Goal: Use online tool/utility: Utilize a website feature to perform a specific function

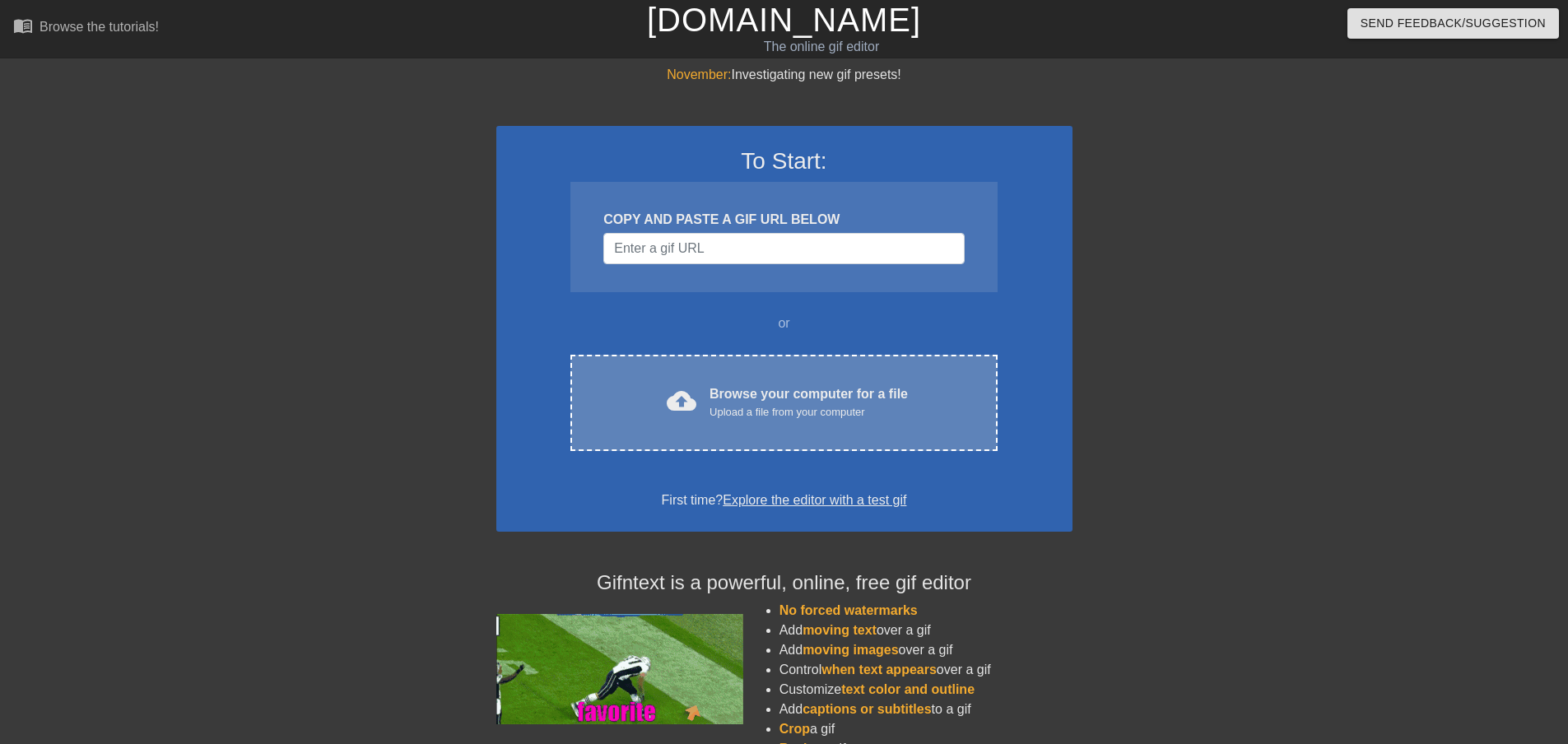
click at [770, 410] on div "Upload a file from your computer" at bounding box center [808, 413] width 198 height 17
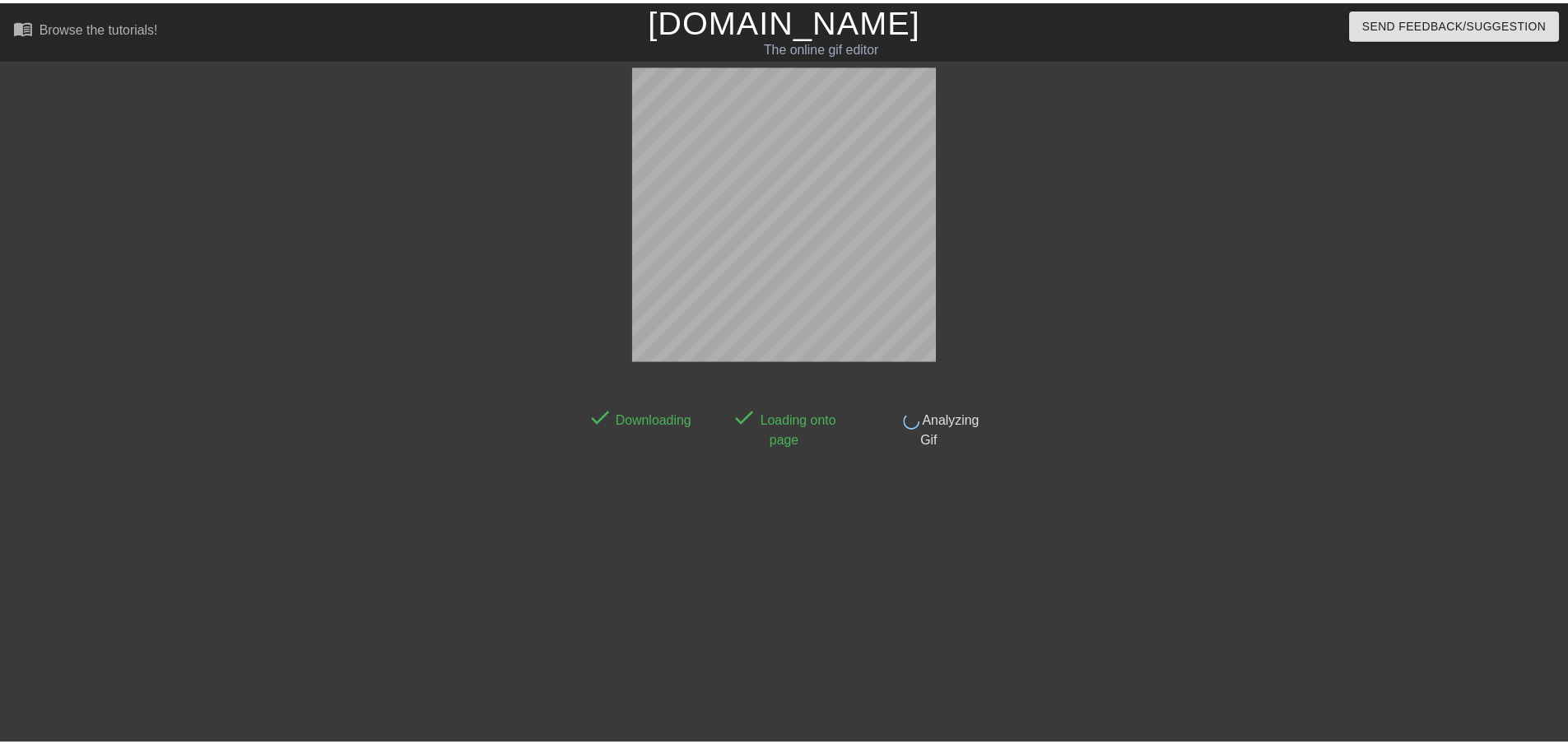
scroll to position [2, 0]
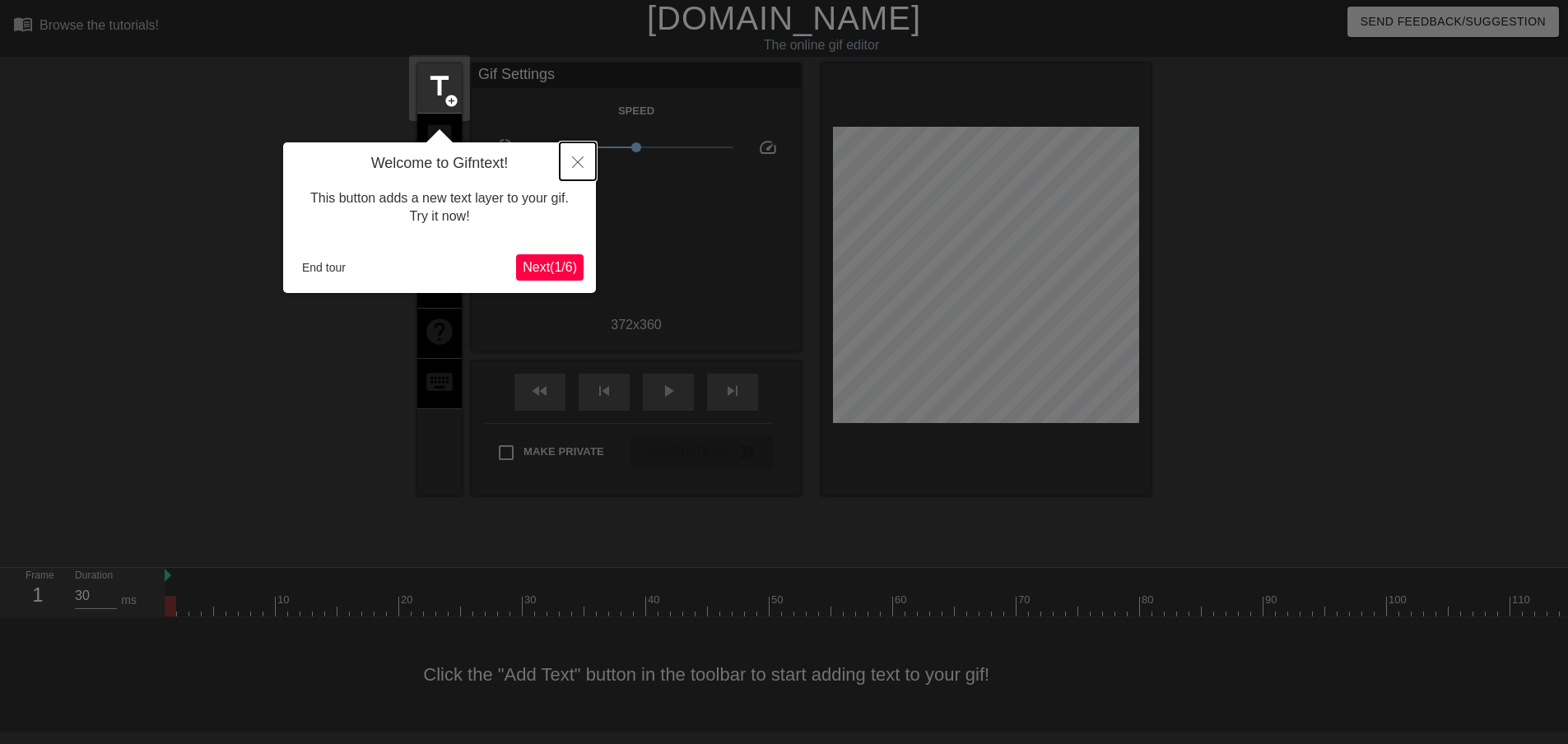
click at [583, 164] on icon "Close" at bounding box center [578, 162] width 12 height 12
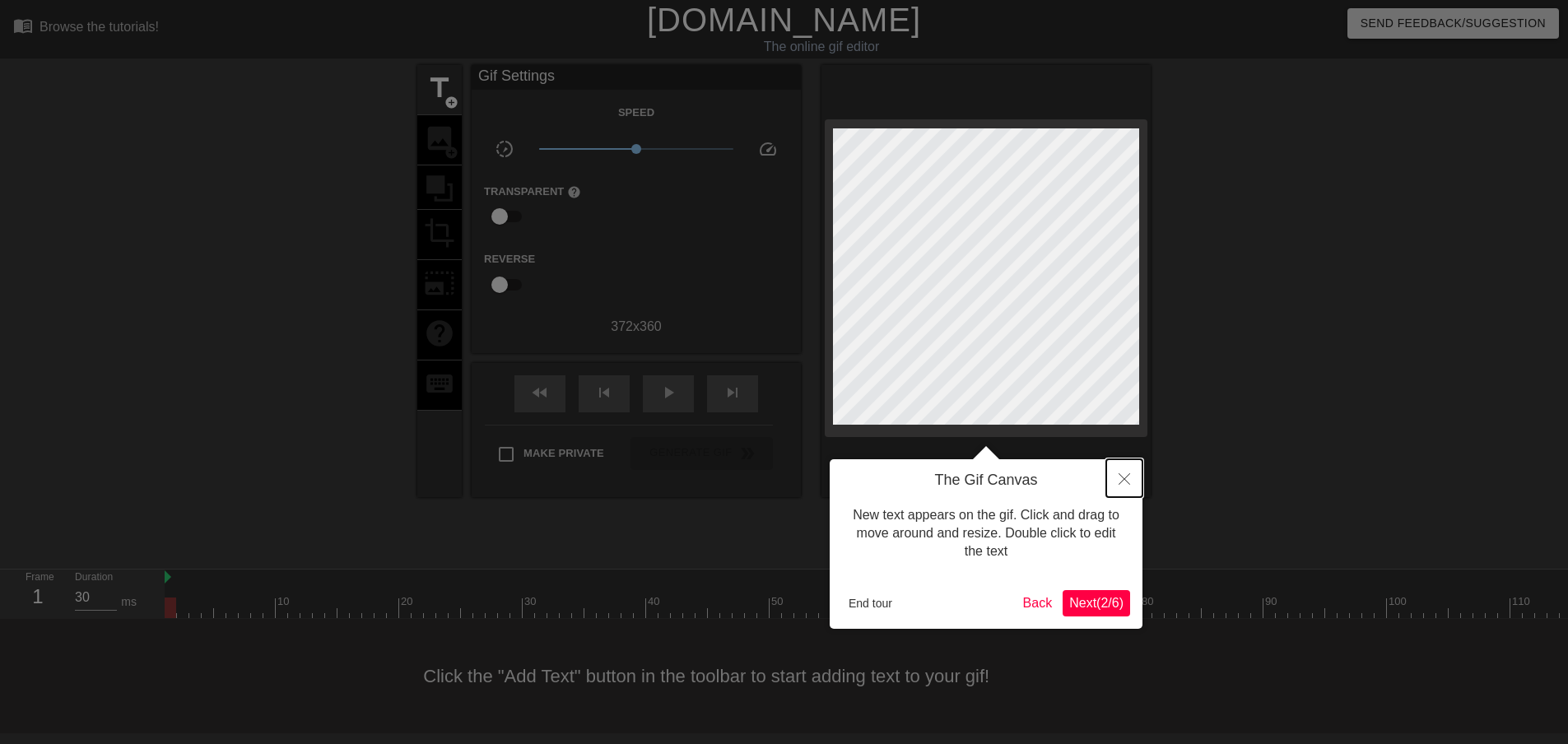
click at [1129, 477] on button "Close" at bounding box center [1125, 478] width 37 height 38
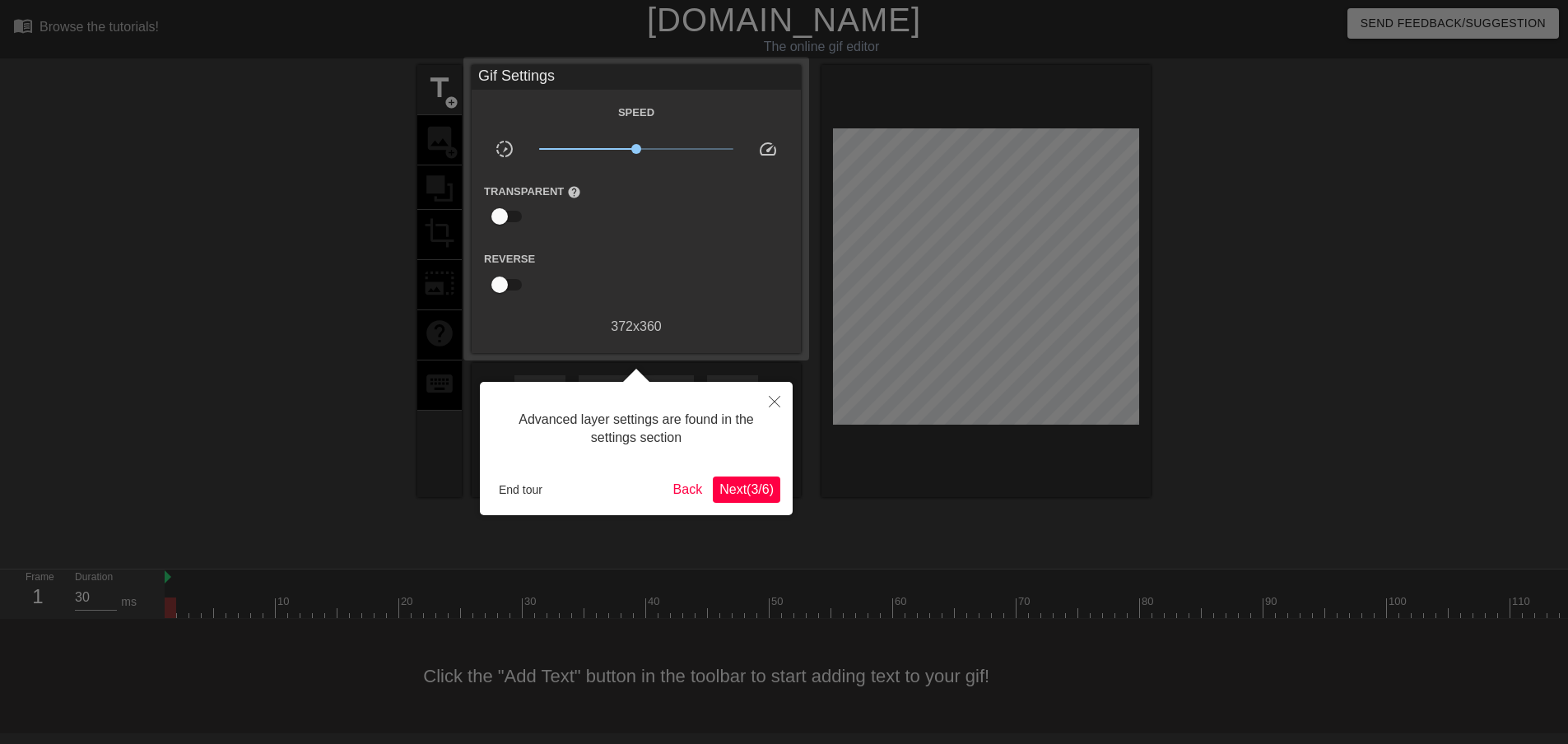
scroll to position [2, 0]
click at [779, 402] on icon "Close" at bounding box center [775, 400] width 12 height 12
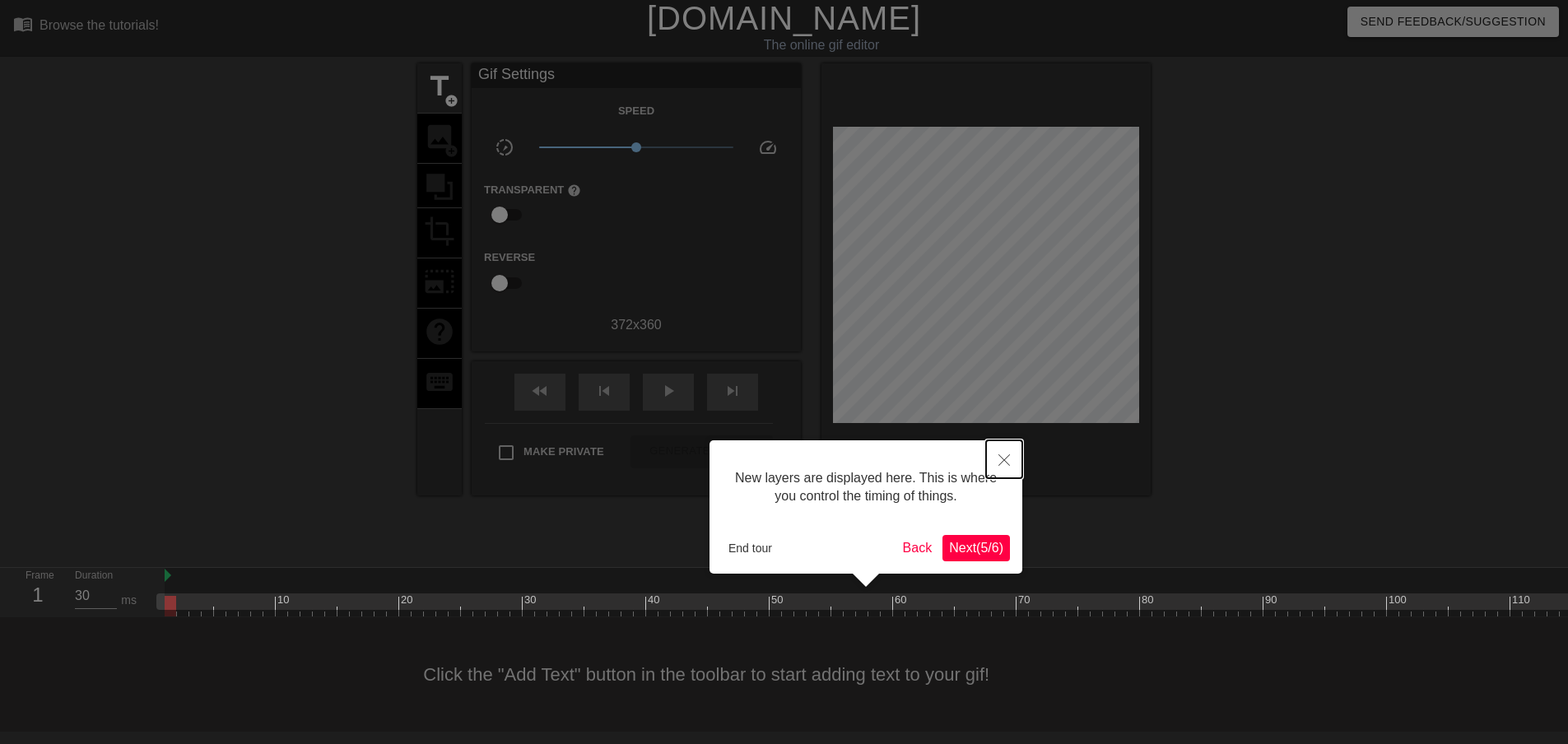
click at [996, 463] on button "Close" at bounding box center [1004, 459] width 37 height 38
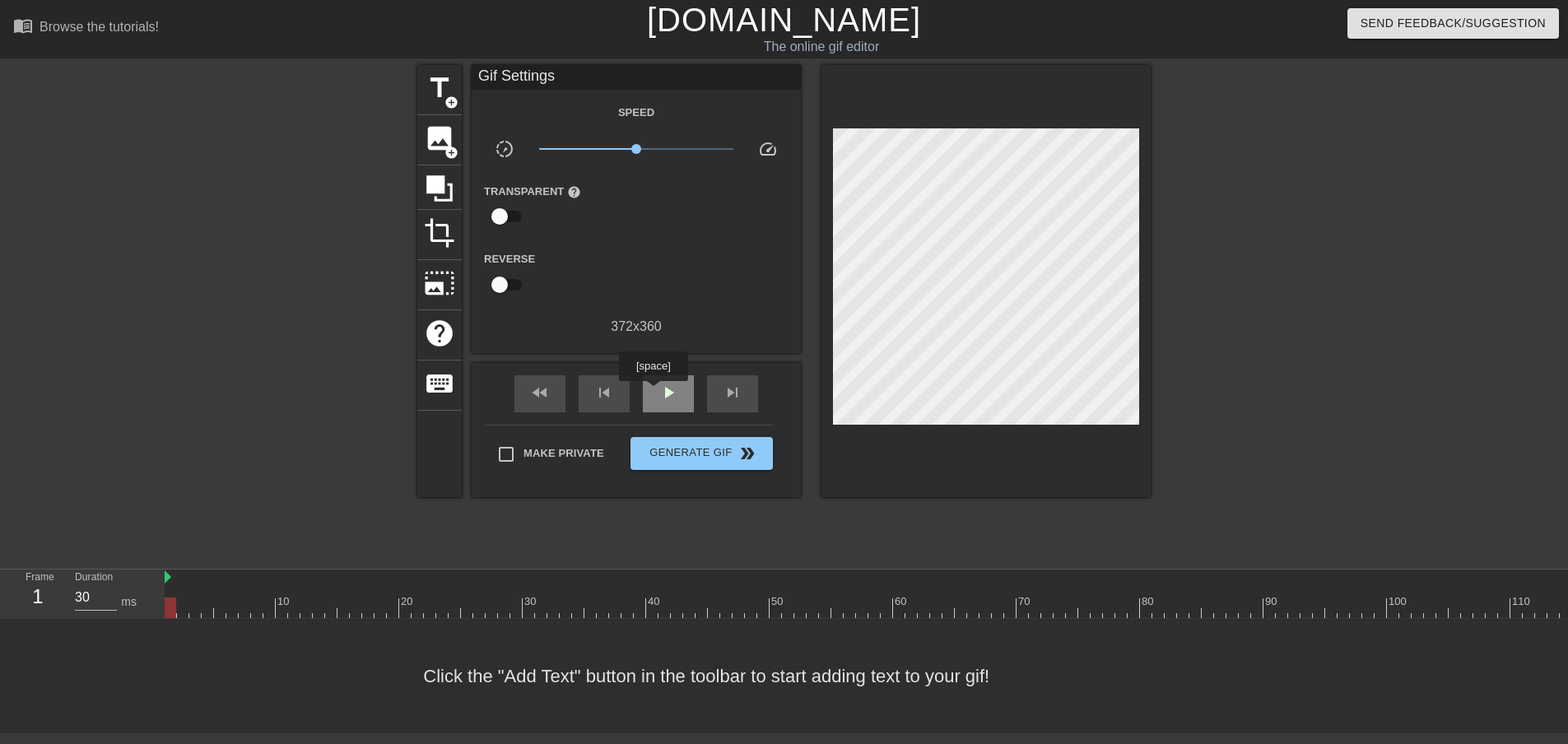
click at [653, 394] on div "play_arrow" at bounding box center [668, 394] width 51 height 37
drag, startPoint x: 642, startPoint y: 148, endPoint x: 753, endPoint y: 148, distance: 111.0
click at [753, 148] on div "slow_motion_video x4.07 speed" at bounding box center [636, 152] width 329 height 26
click at [437, 133] on span "image" at bounding box center [439, 139] width 32 height 32
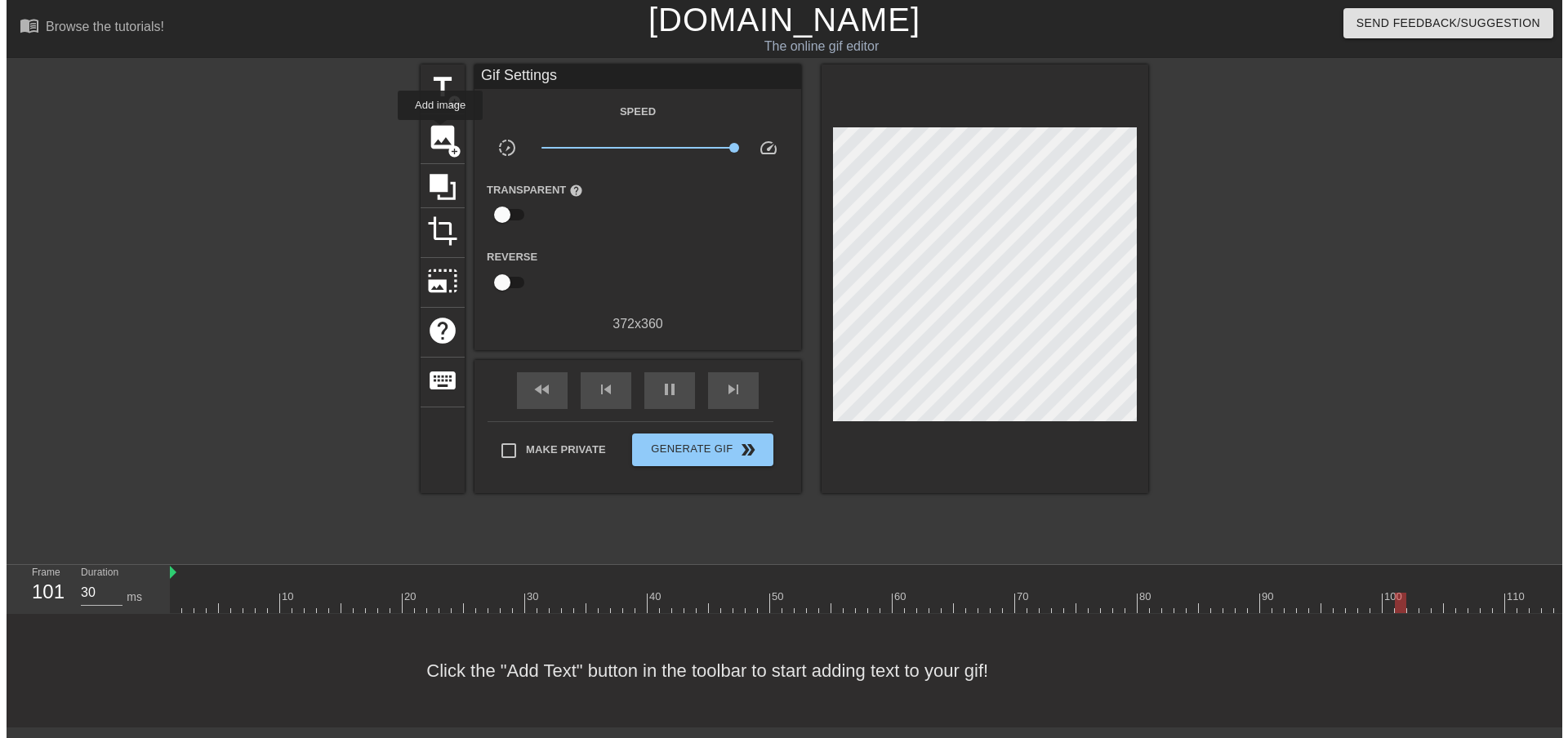
scroll to position [0, 0]
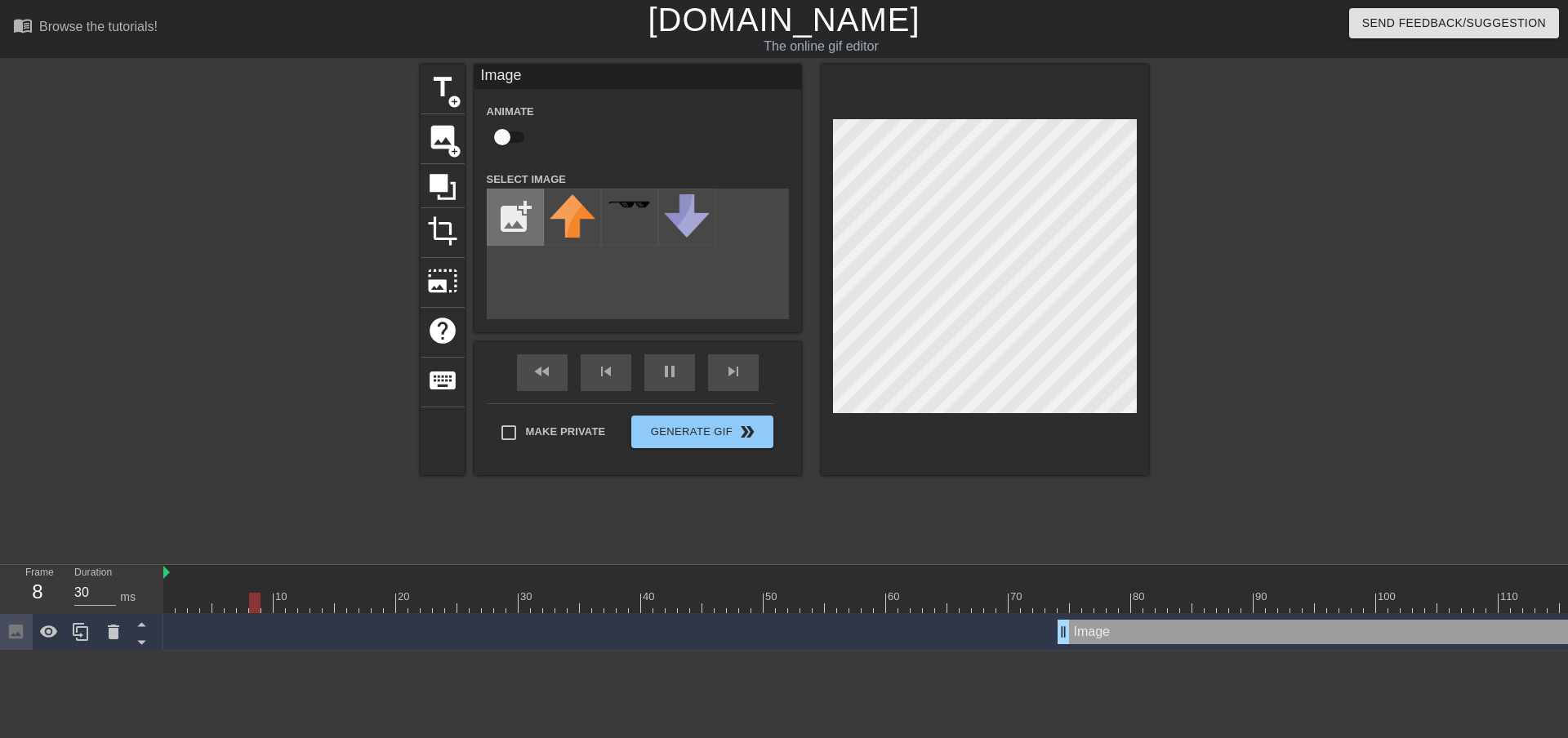
click at [520, 224] on input "file" at bounding box center [515, 217] width 55 height 55
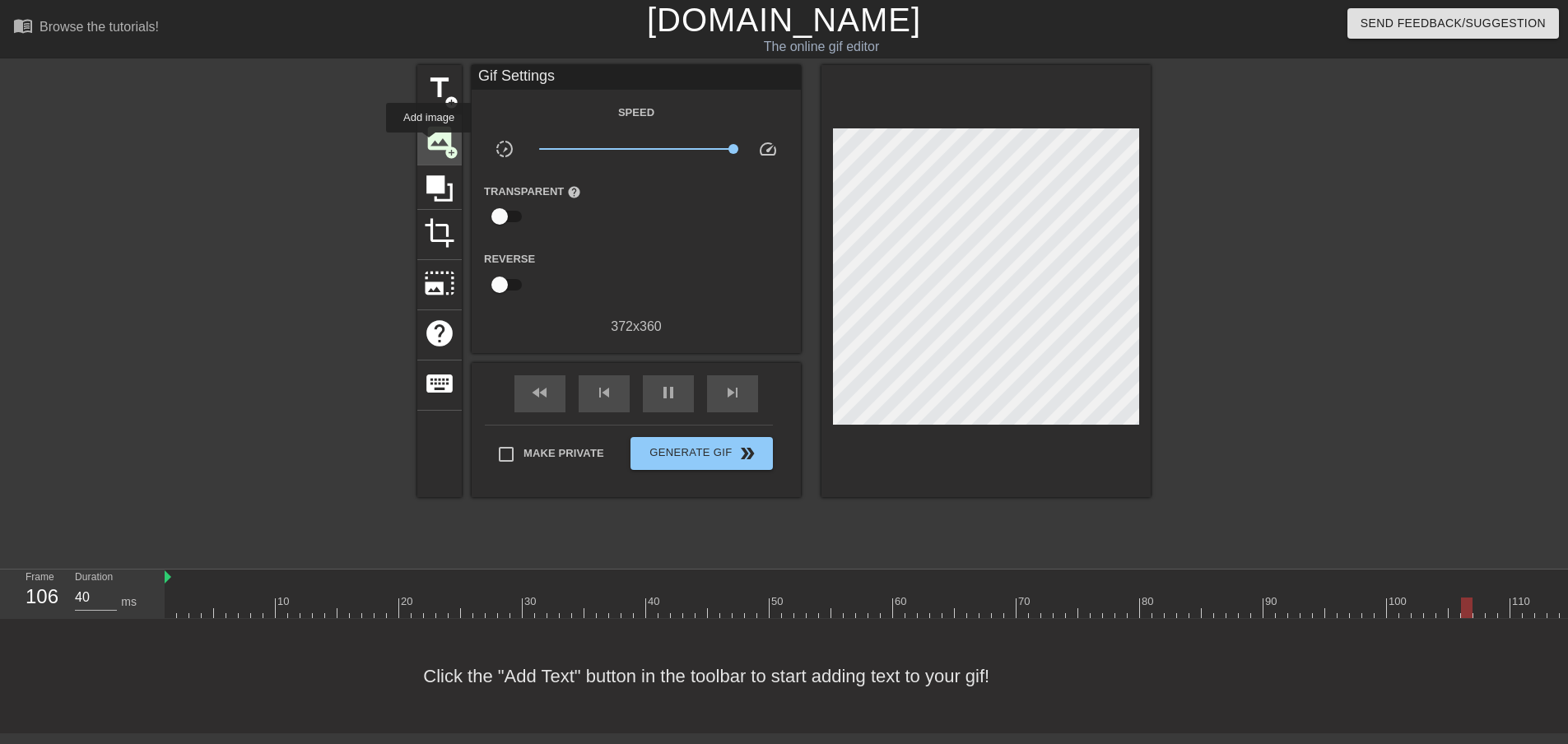
click at [429, 144] on span "image" at bounding box center [439, 139] width 32 height 32
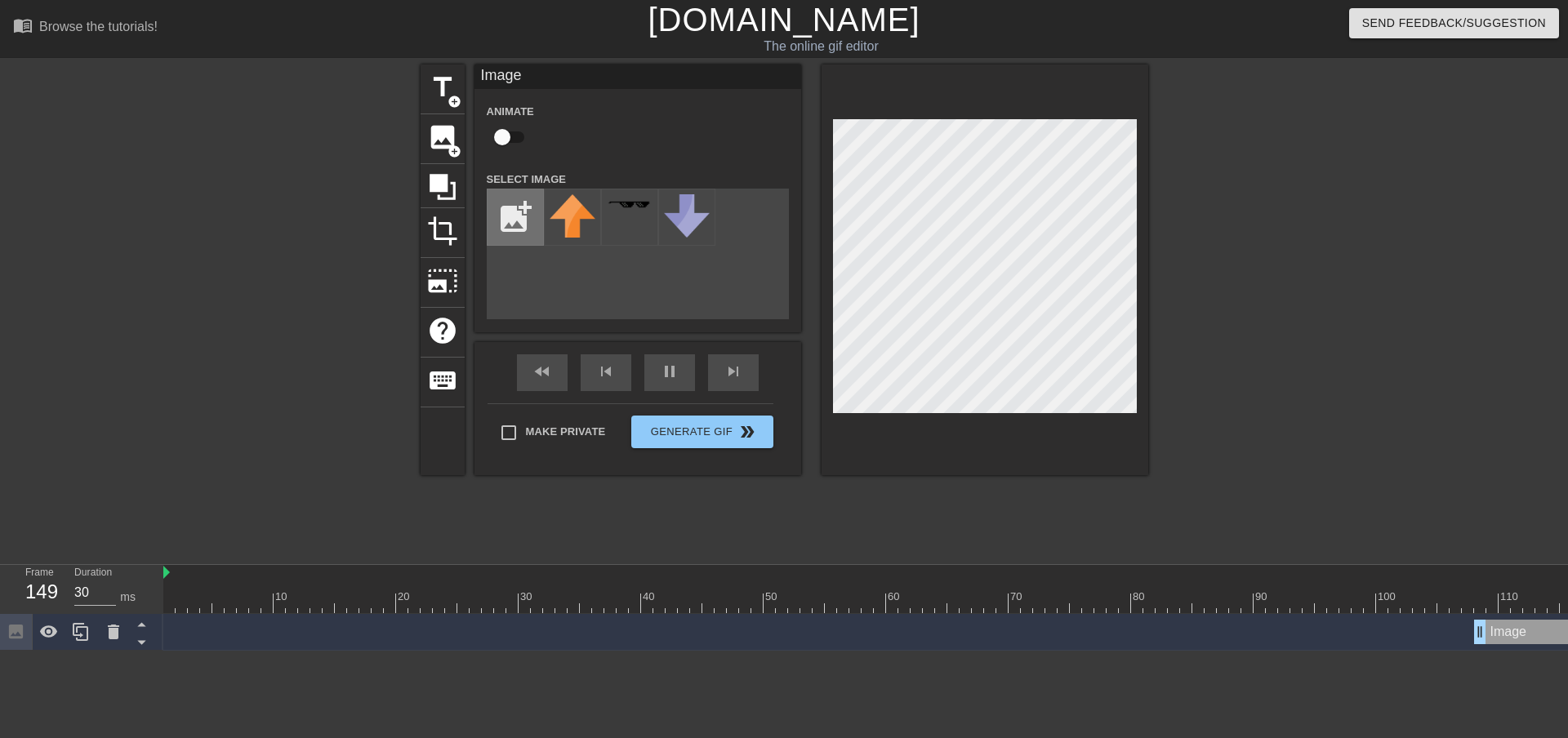
click at [504, 200] on input "file" at bounding box center [515, 217] width 55 height 55
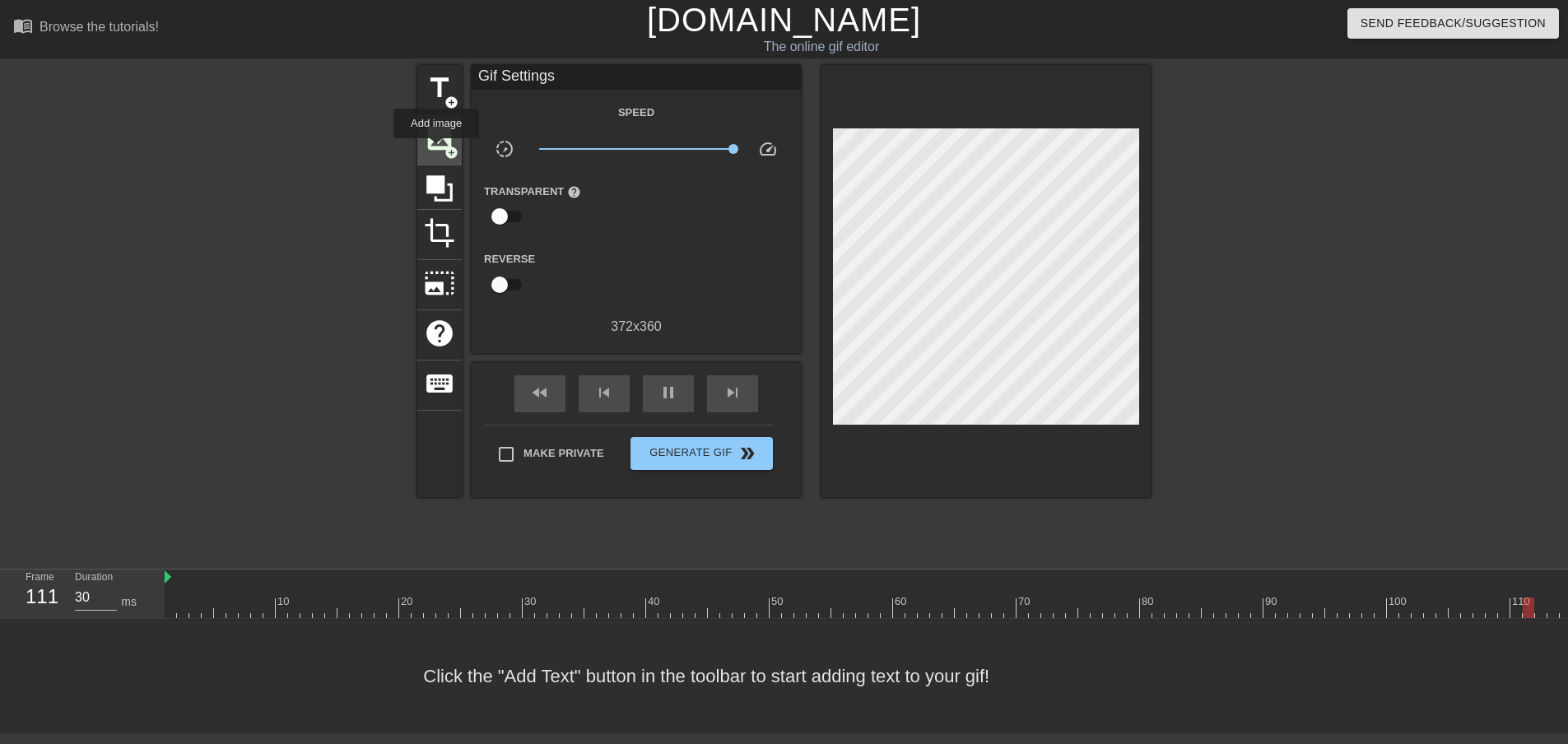
click at [436, 149] on span "image" at bounding box center [439, 139] width 32 height 32
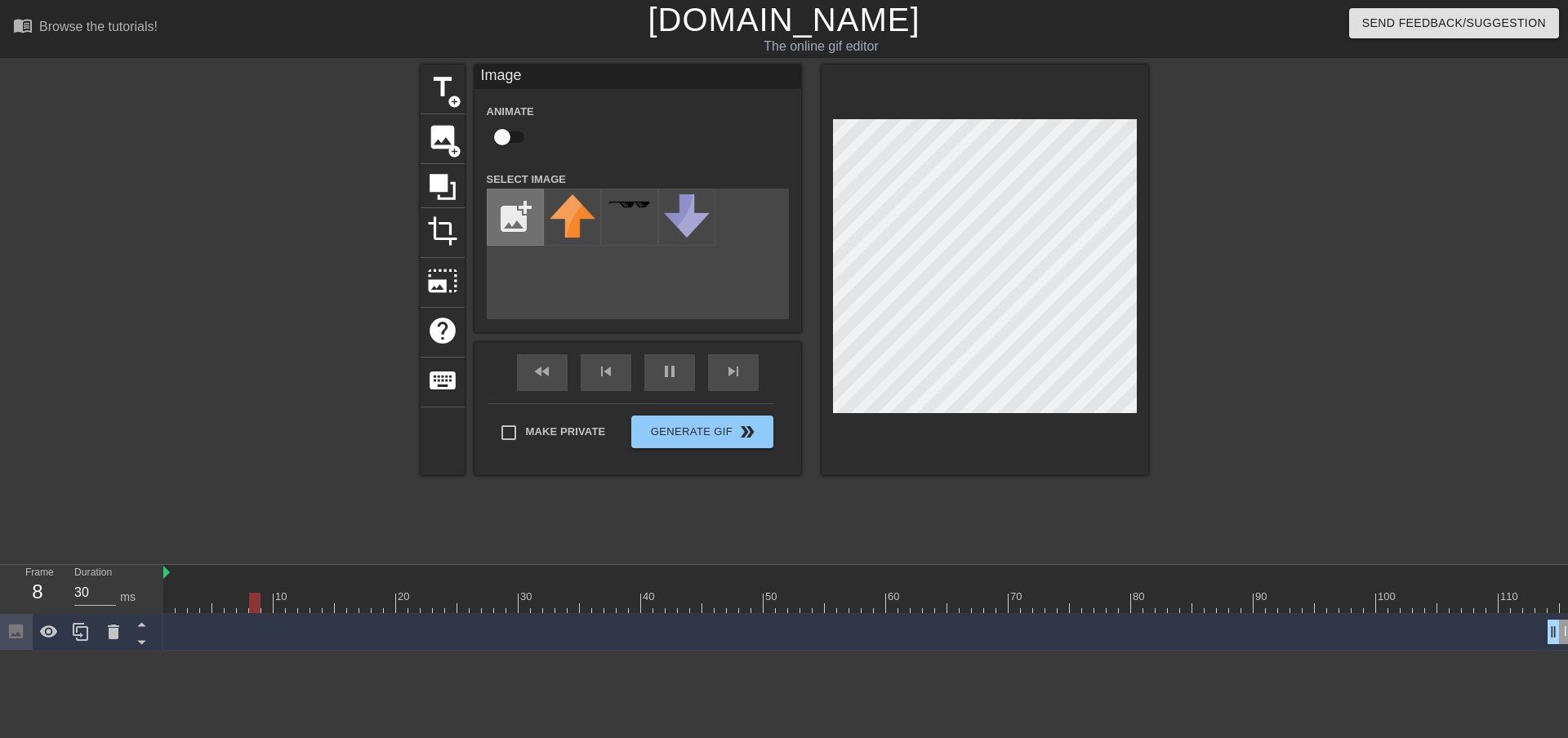
click at [501, 208] on input "file" at bounding box center [515, 217] width 55 height 55
type input "30"
type input "C:\fakepath\vintik.png"
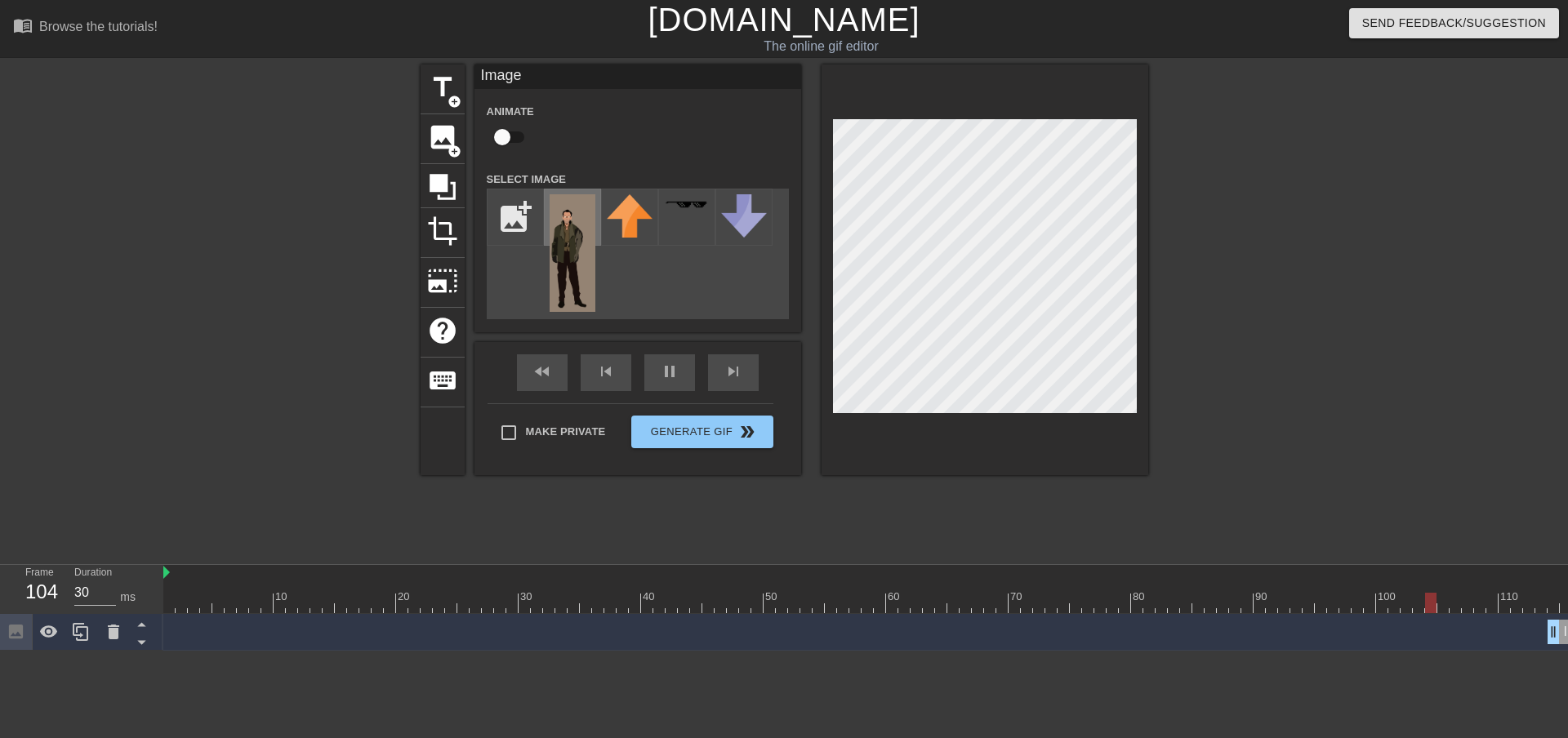
click at [580, 257] on img at bounding box center [573, 253] width 46 height 118
drag, startPoint x: 1282, startPoint y: 341, endPoint x: 1179, endPoint y: 339, distance: 103.0
click at [1280, 341] on div at bounding box center [1290, 309] width 245 height 490
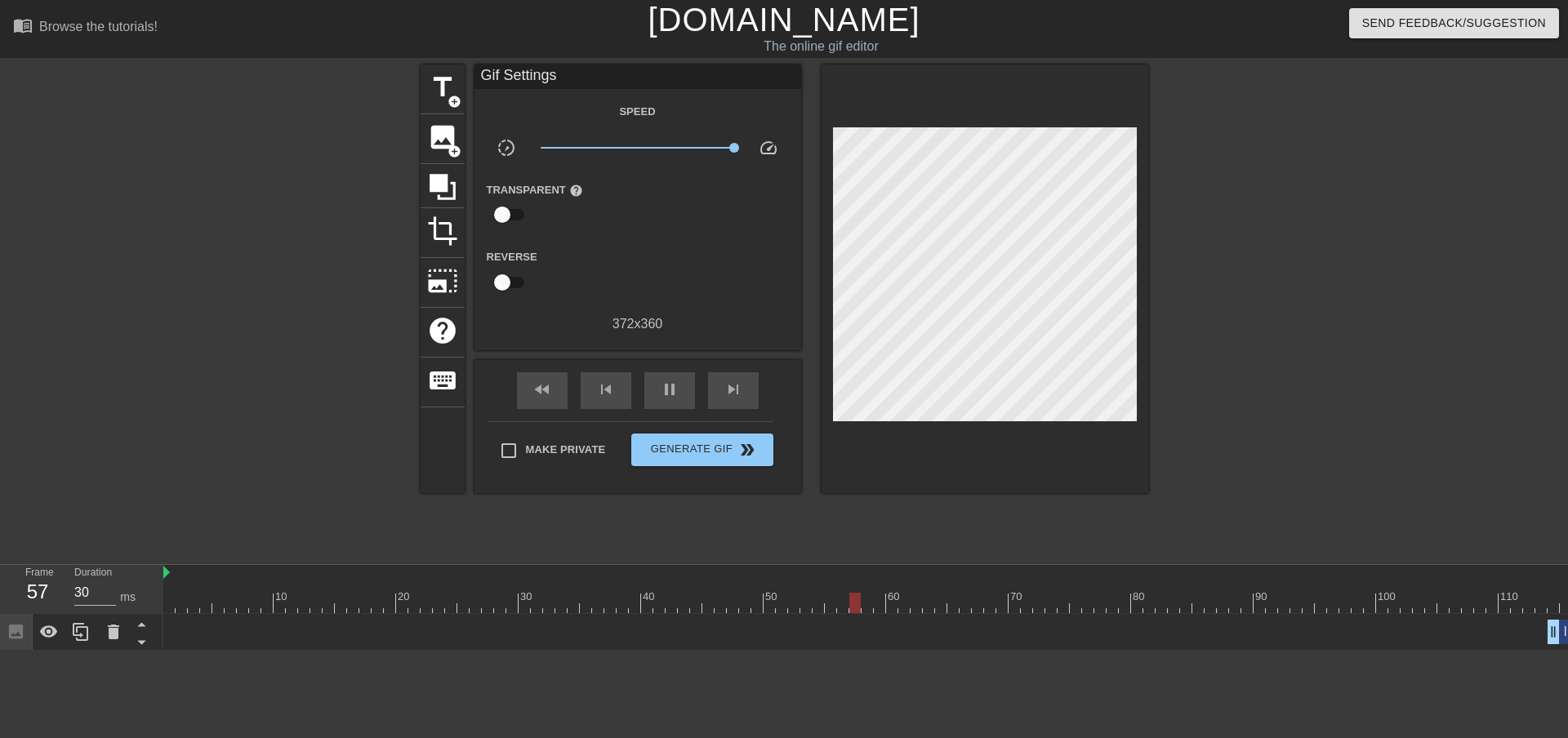
click at [1314, 316] on div at bounding box center [1290, 309] width 245 height 490
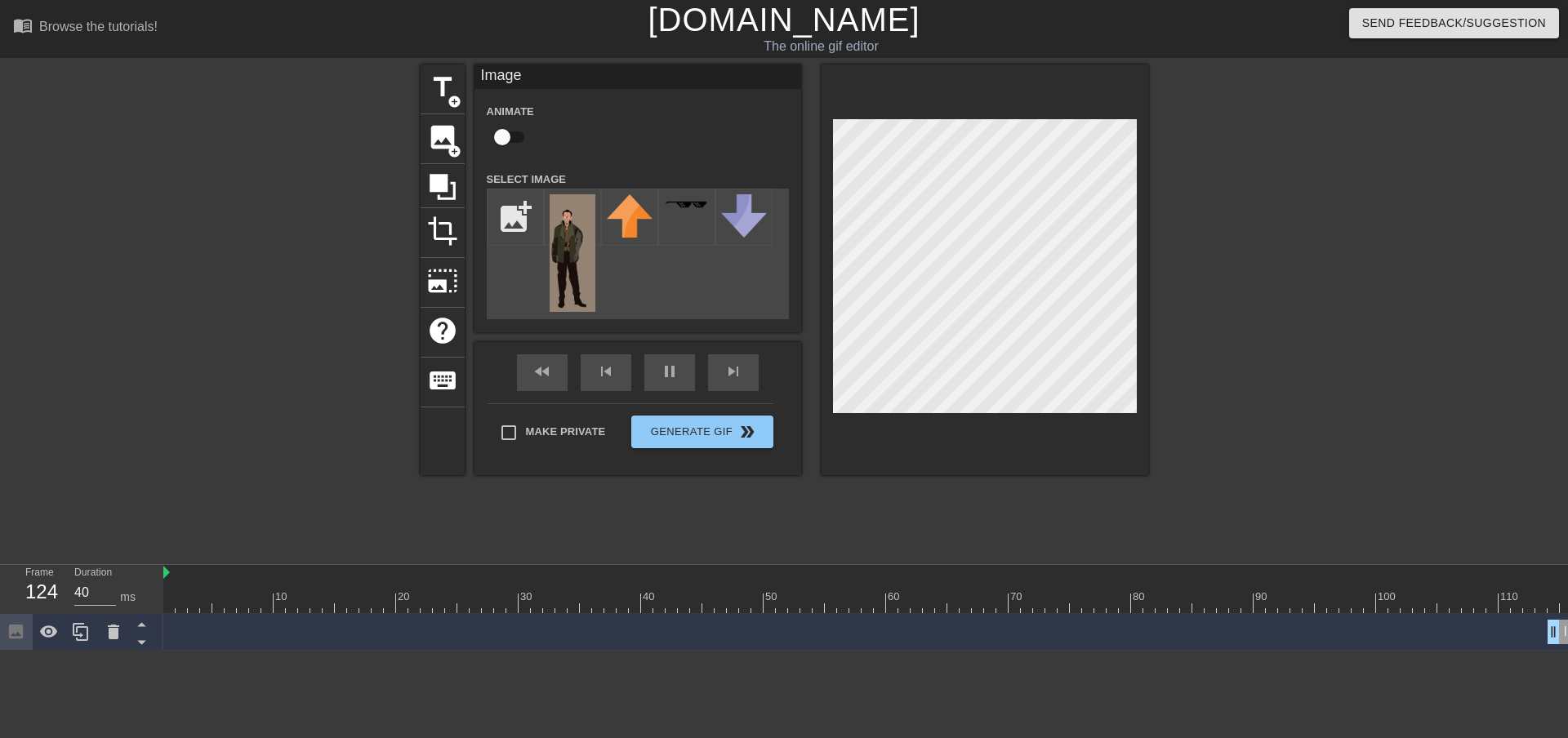
type input "30"
click at [507, 142] on input "checkbox" at bounding box center [502, 138] width 93 height 31
checkbox input "true"
type input "30"
click at [514, 135] on input "checkbox" at bounding box center [517, 138] width 93 height 31
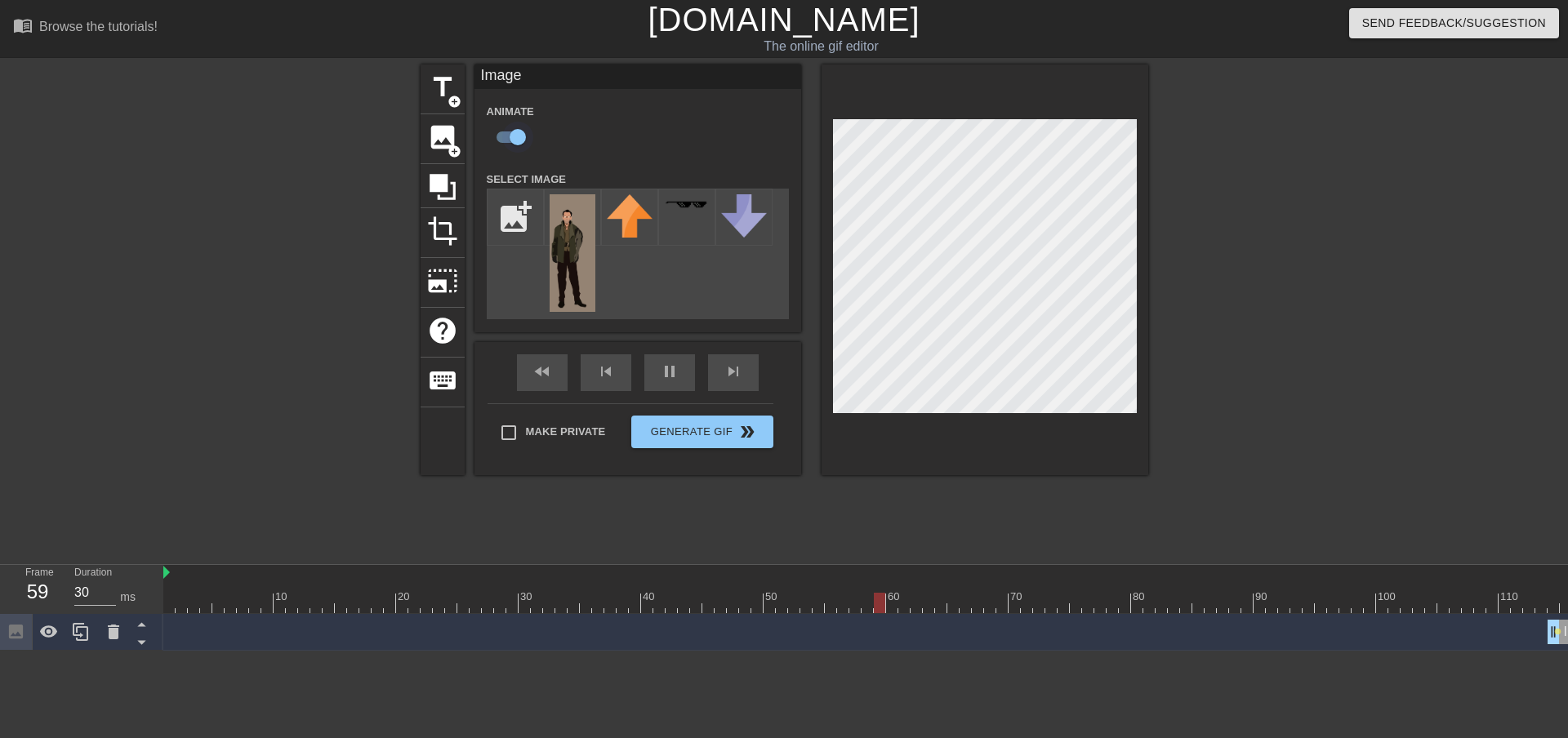
checkbox input "false"
click at [653, 365] on div "fast_rewind skip_previous pause skip_next" at bounding box center [638, 372] width 266 height 61
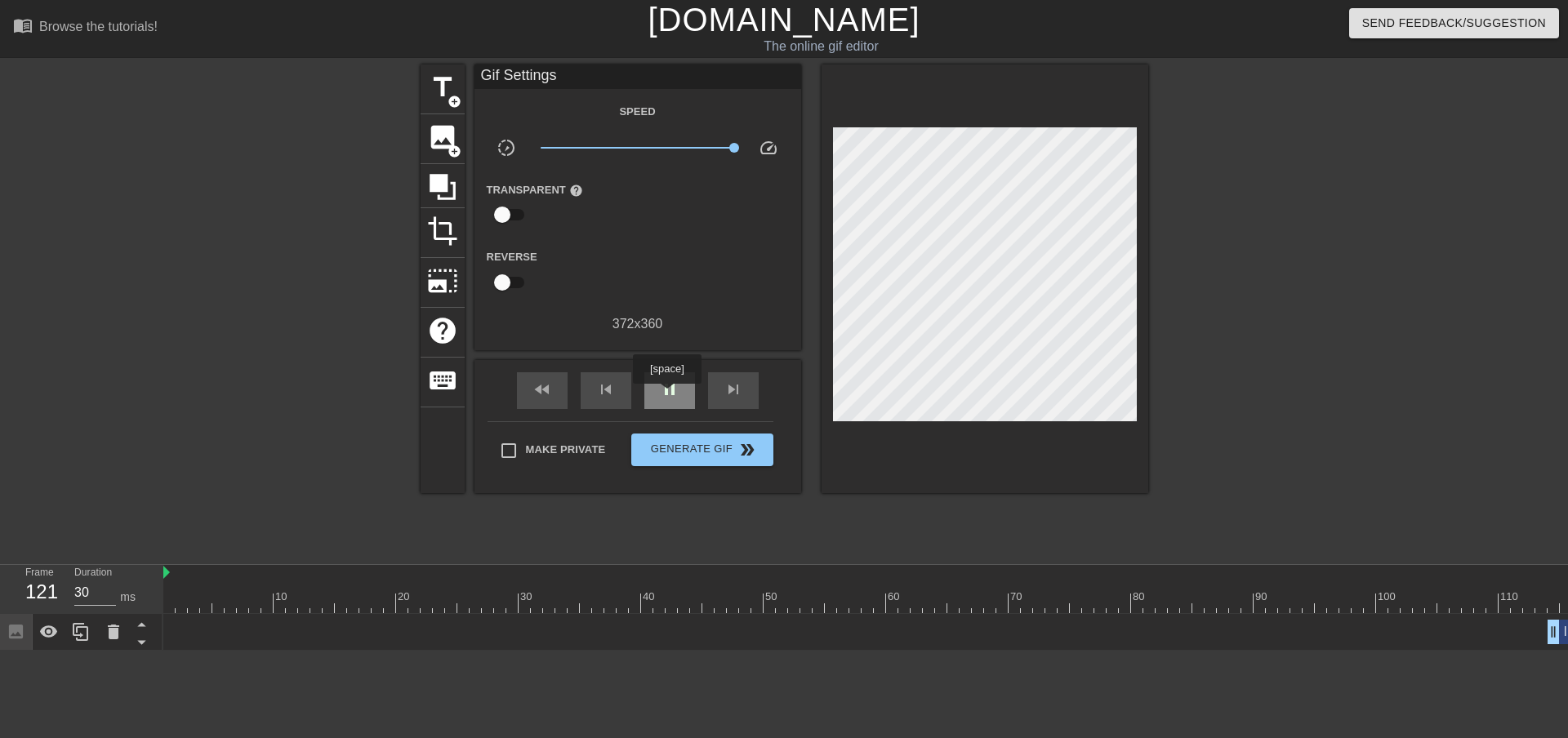
click at [666, 395] on span "pause" at bounding box center [670, 390] width 20 height 20
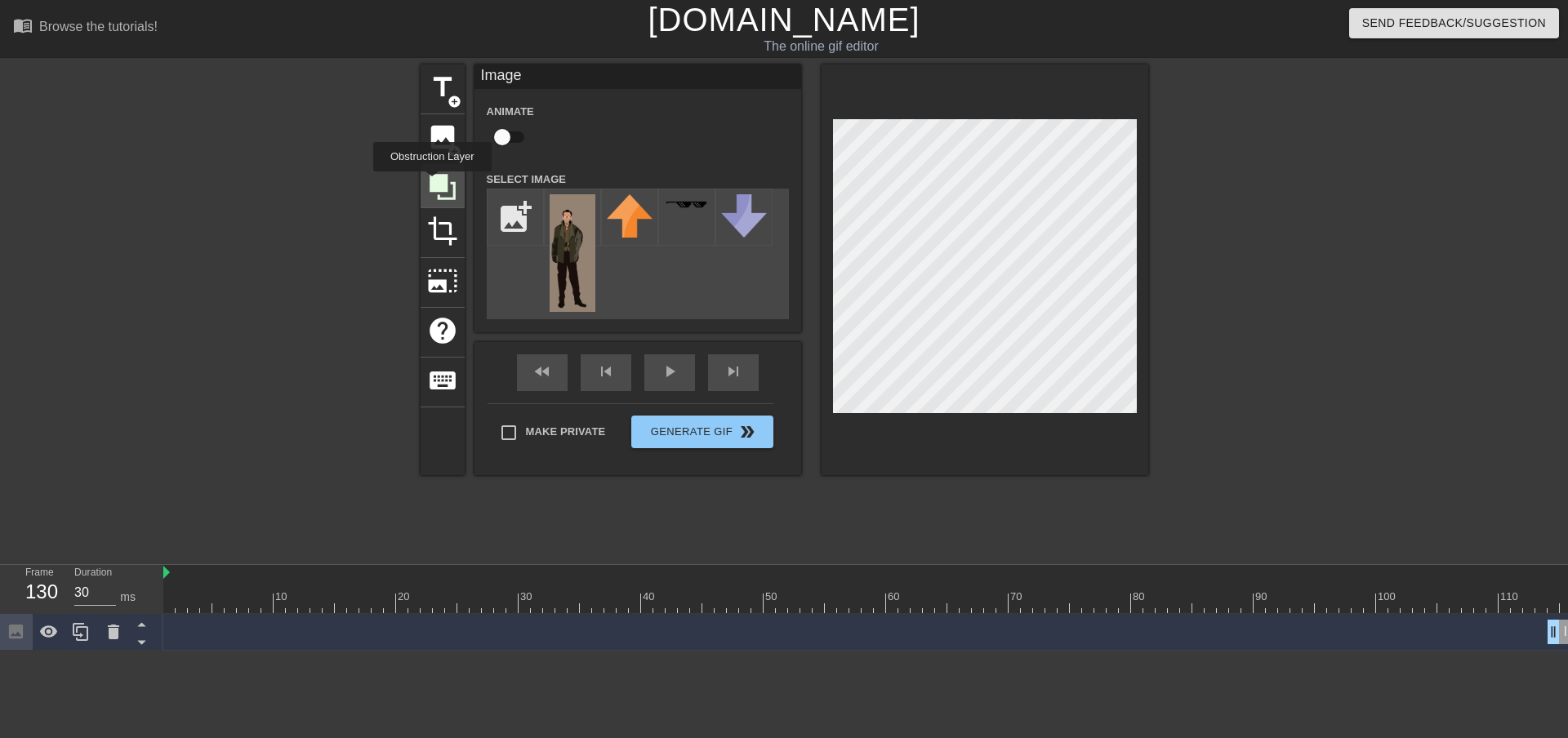
click at [432, 183] on icon at bounding box center [442, 187] width 26 height 26
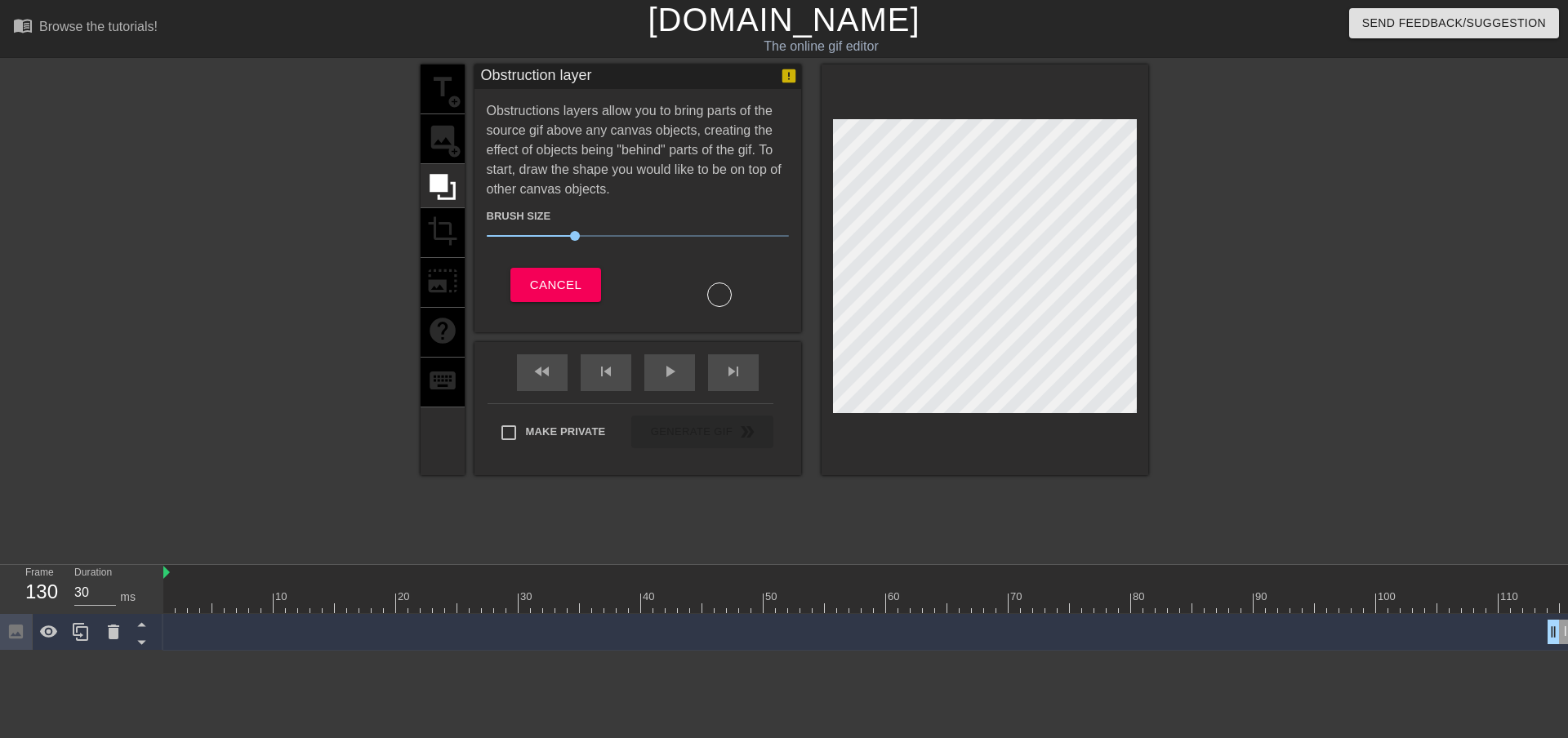
click at [444, 137] on div "title add_circle image add_circle crop photo_size_select_large help keyboard" at bounding box center [442, 269] width 44 height 411
click at [535, 286] on span "Cancel" at bounding box center [555, 285] width 51 height 21
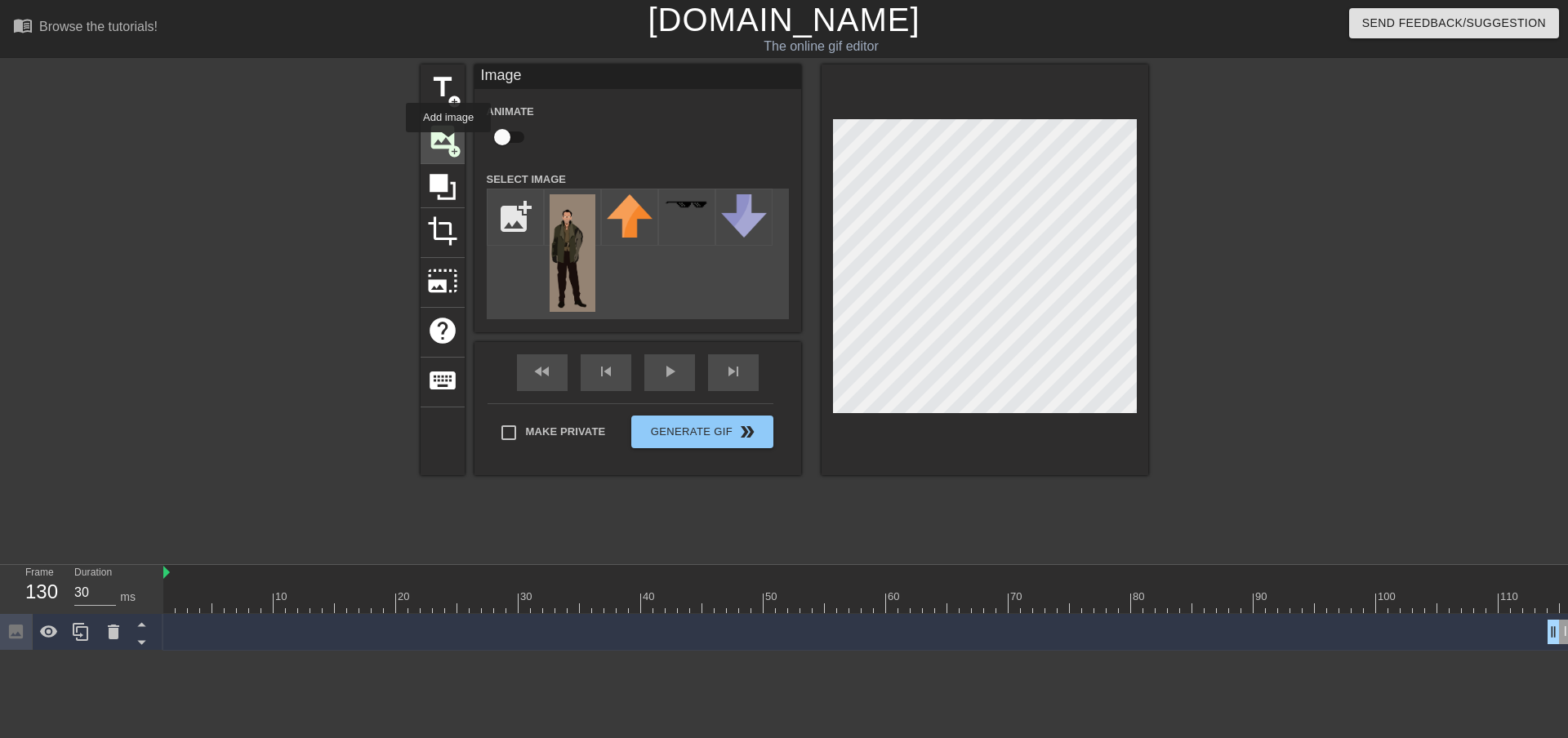
click at [442, 138] on span "image" at bounding box center [442, 138] width 31 height 31
click at [653, 376] on div "play_arrow" at bounding box center [669, 372] width 50 height 37
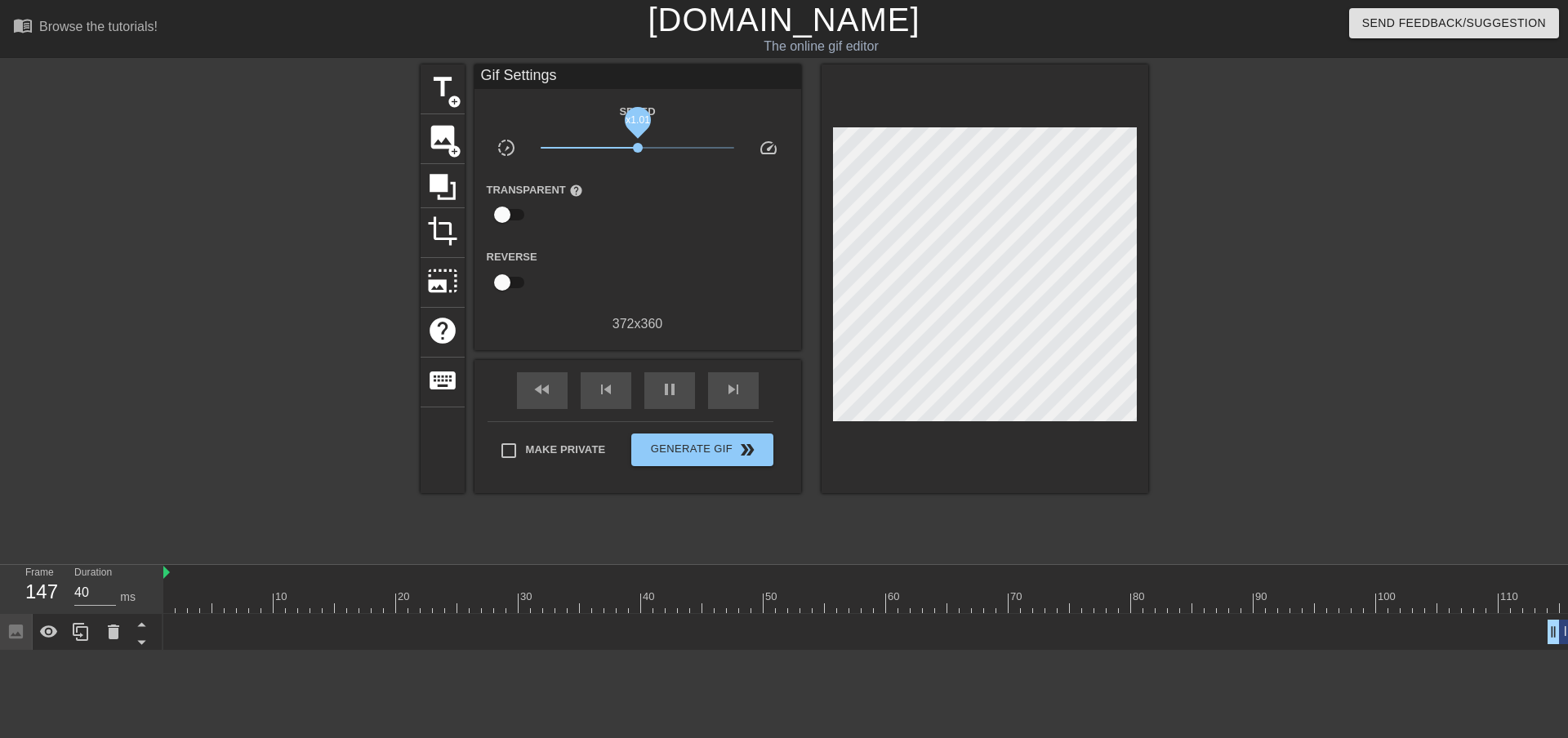
drag, startPoint x: 734, startPoint y: 147, endPoint x: 638, endPoint y: 147, distance: 96.0
click at [638, 147] on span "x1.01" at bounding box center [638, 147] width 10 height 10
click at [654, 238] on div "Speed slow_motion_video x1.01 speed Transparent help Reverse 372 x 360" at bounding box center [638, 217] width 302 height 232
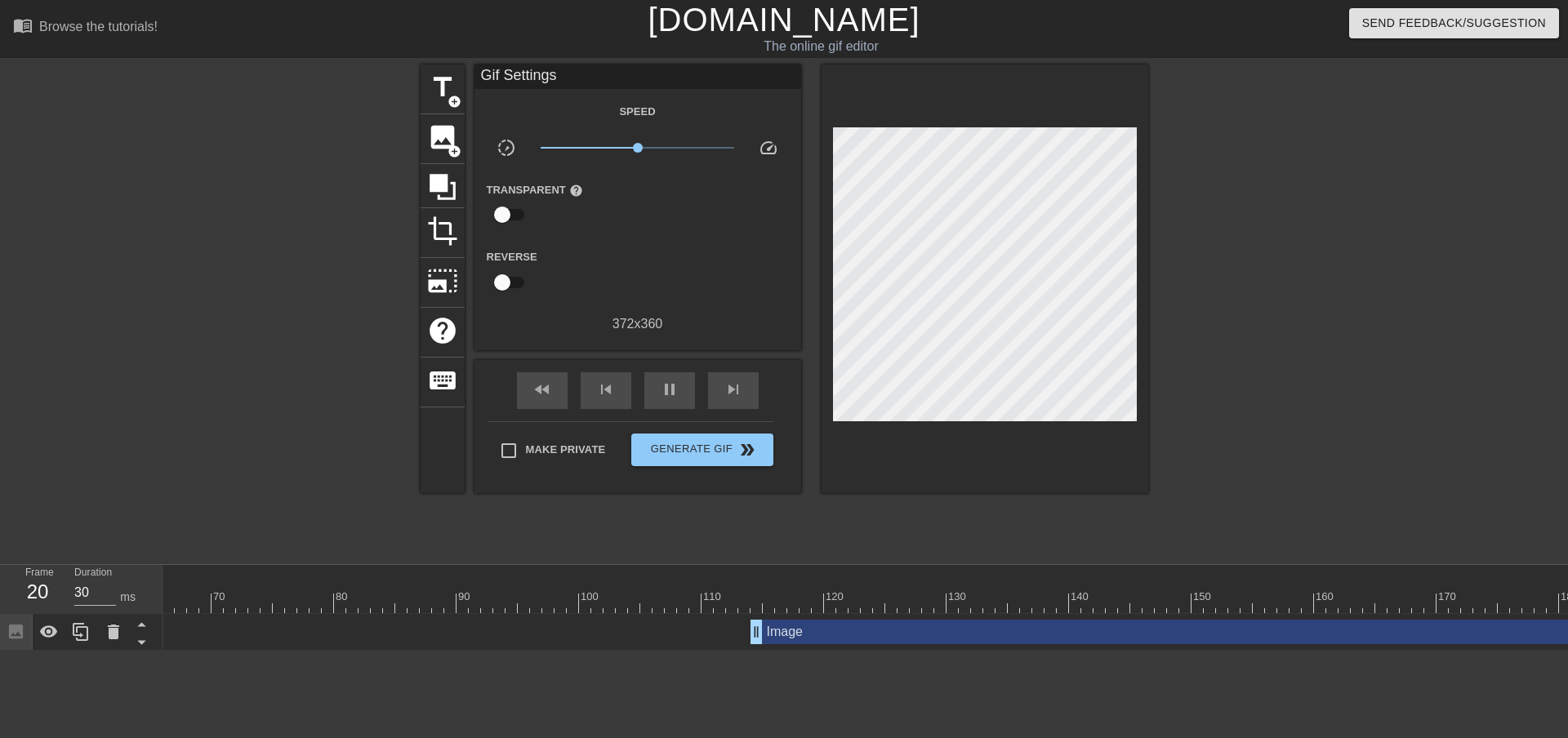
scroll to position [0, 784]
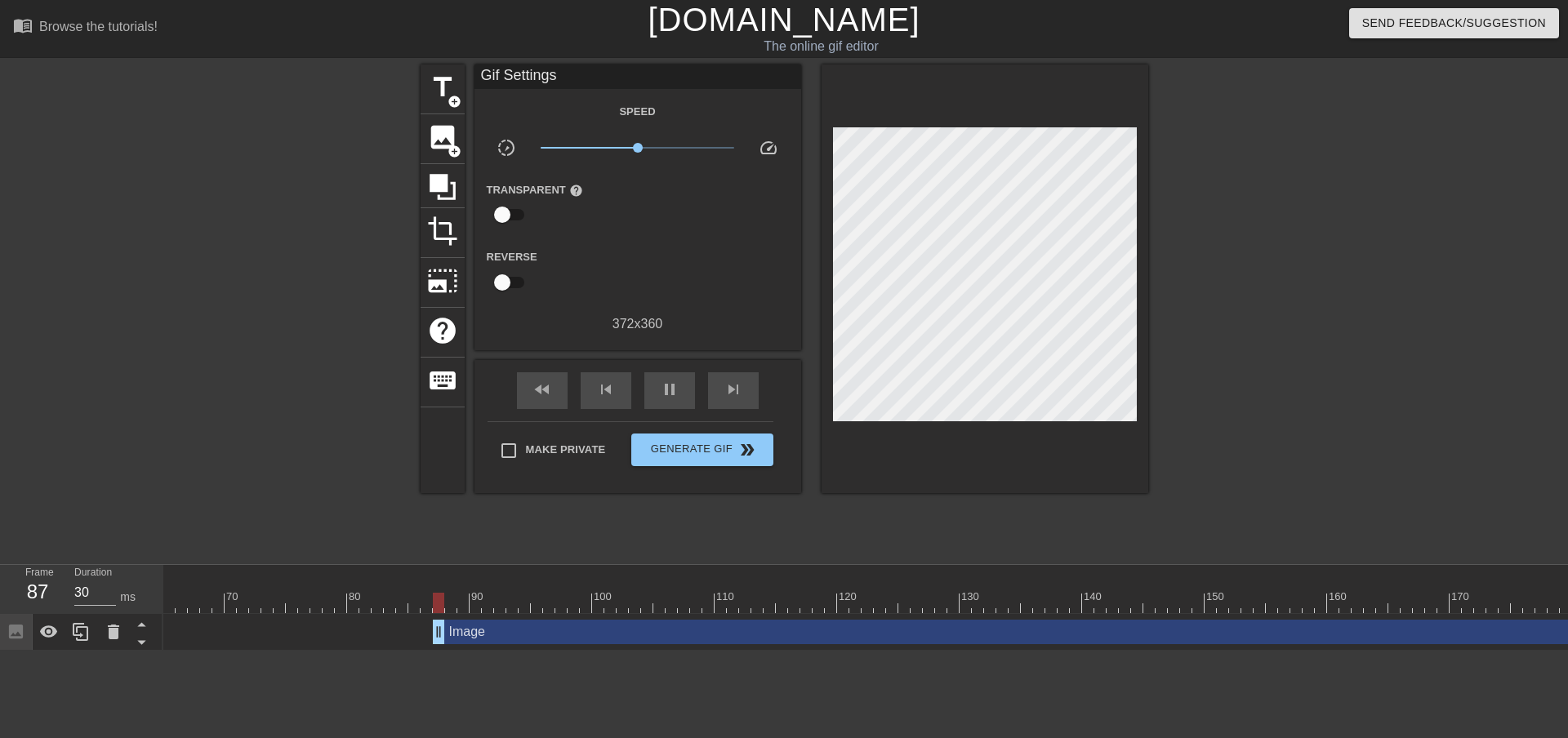
drag, startPoint x: 770, startPoint y: 637, endPoint x: 307, endPoint y: 644, distance: 463.1
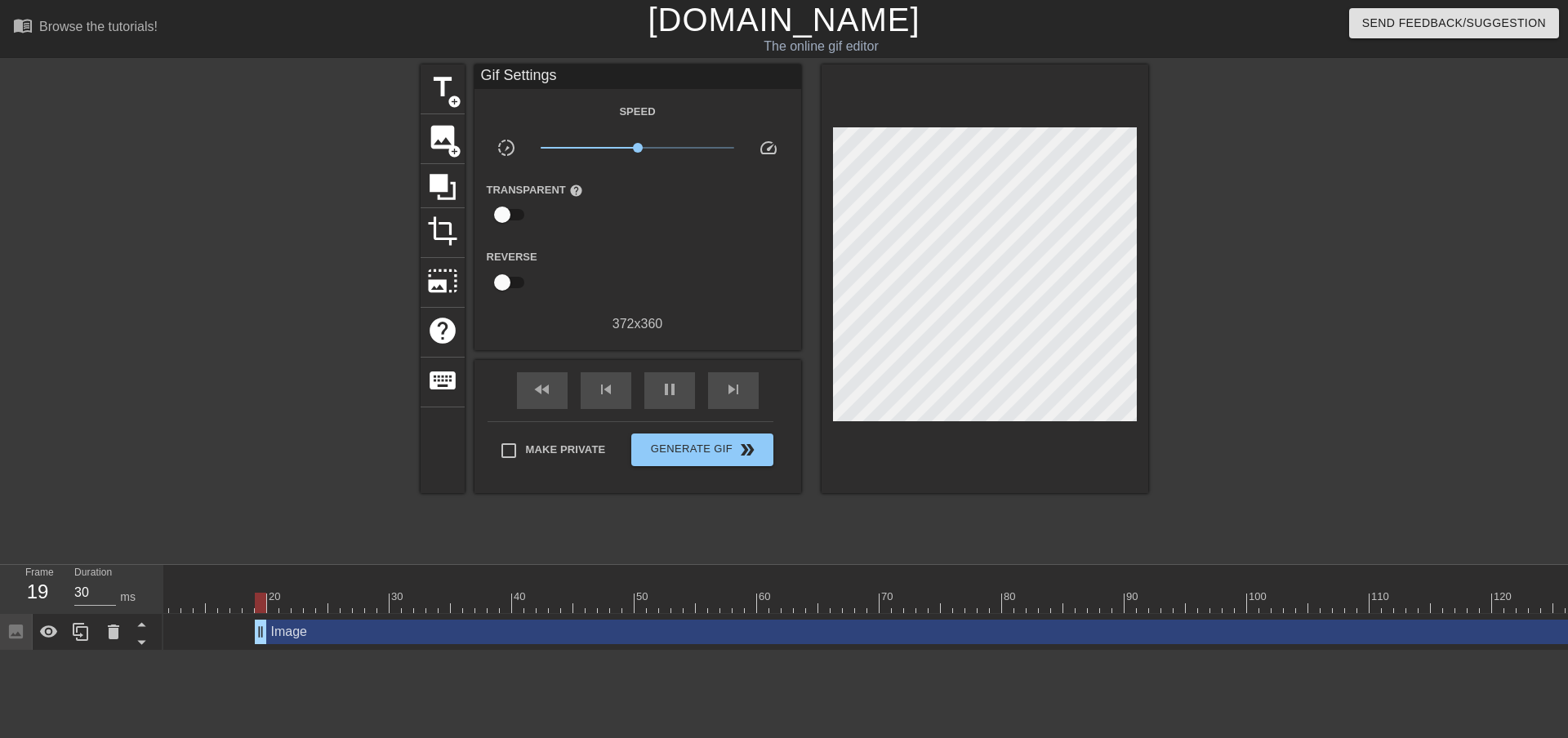
drag, startPoint x: 929, startPoint y: 633, endPoint x: 218, endPoint y: 619, distance: 711.1
drag, startPoint x: 352, startPoint y: 636, endPoint x: 170, endPoint y: 639, distance: 182.0
click at [437, 148] on span "image" at bounding box center [442, 138] width 31 height 31
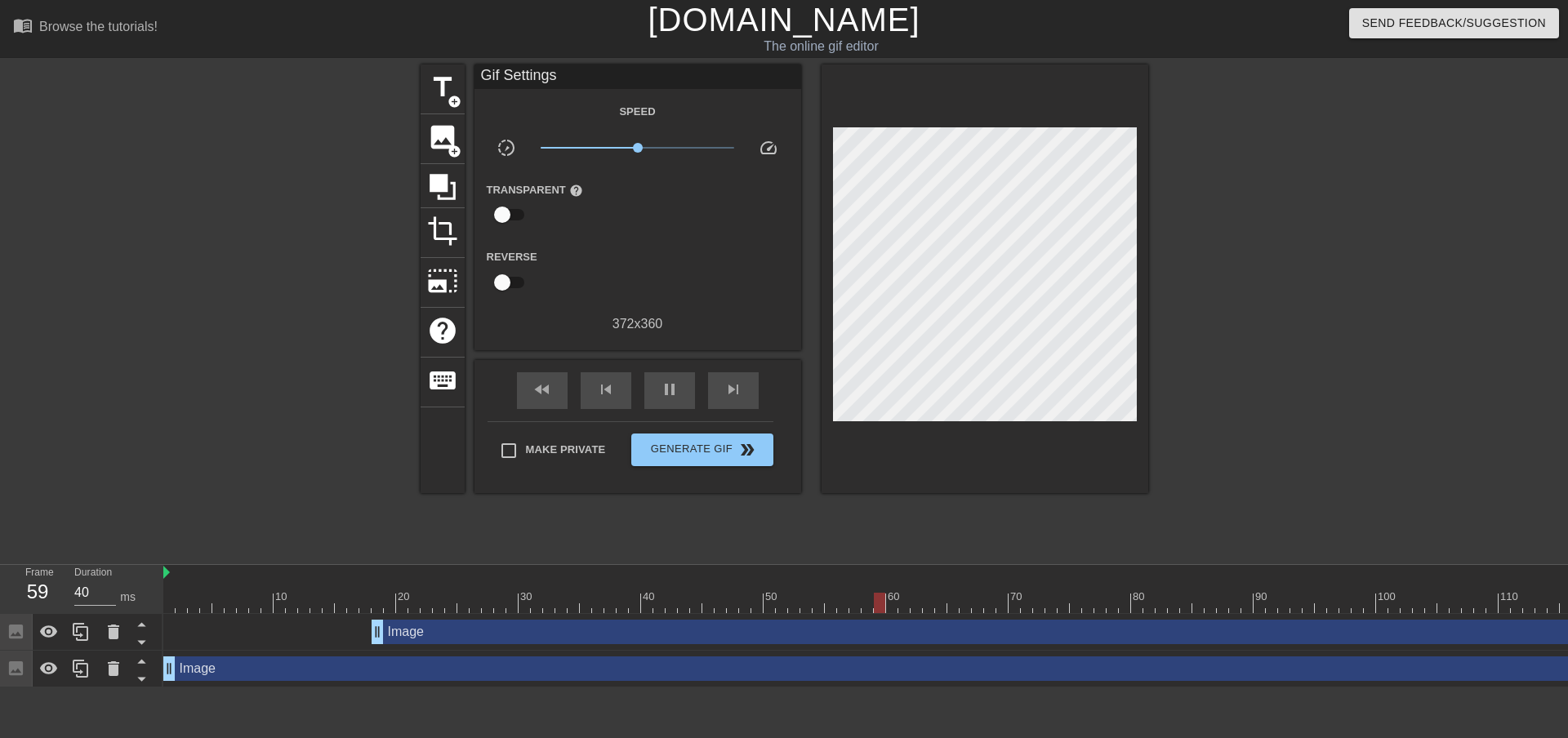
click at [1254, 243] on div at bounding box center [1290, 309] width 245 height 490
drag, startPoint x: 381, startPoint y: 634, endPoint x: 94, endPoint y: 638, distance: 287.0
click at [94, 638] on div "Frame 5 Duration 40 ms 10 20 30 40 50 60 70 80 90 100 110 120 130 140 150" at bounding box center [784, 626] width 1568 height 123
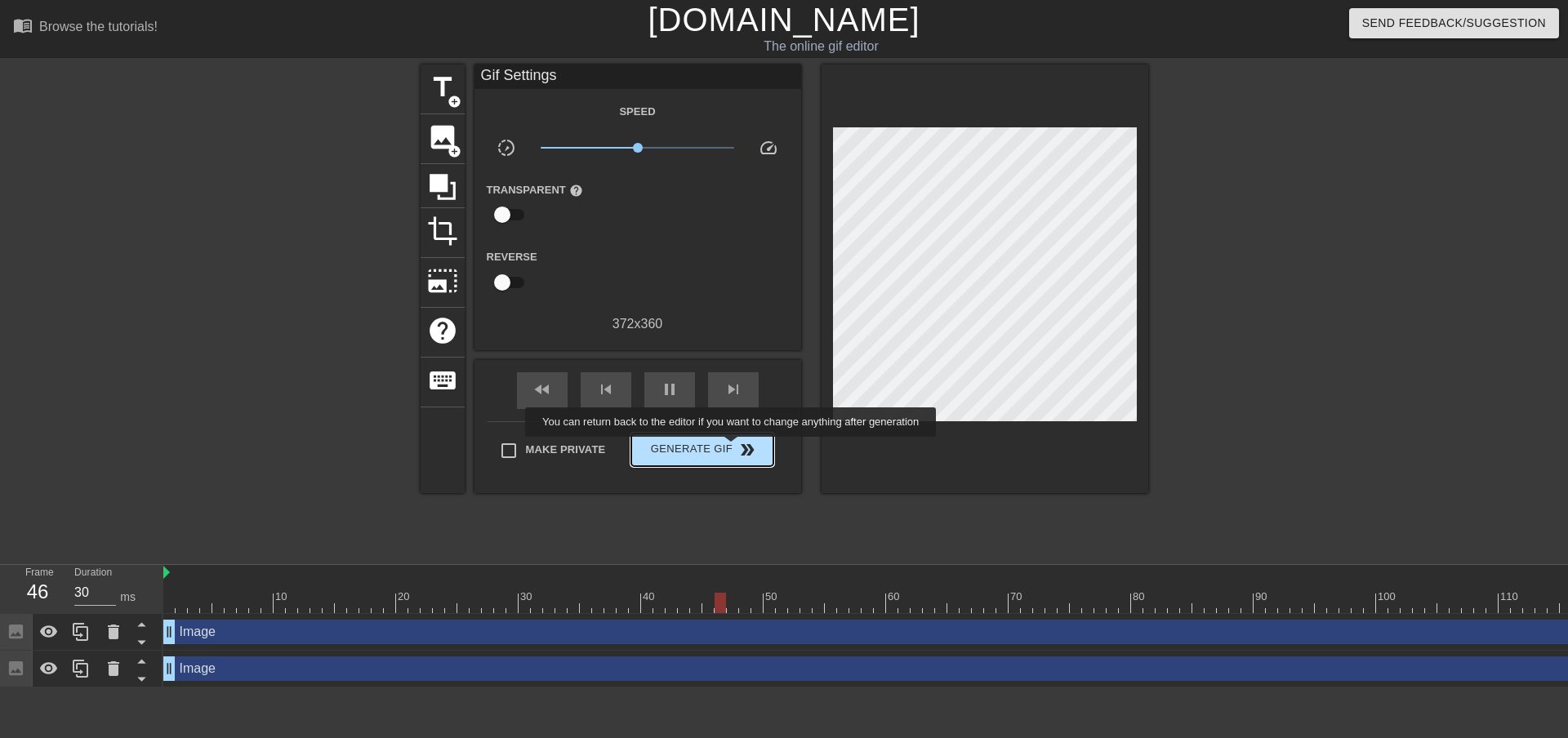
type input "40"
click at [733, 448] on span "Generate Gif double_arrow" at bounding box center [702, 450] width 129 height 20
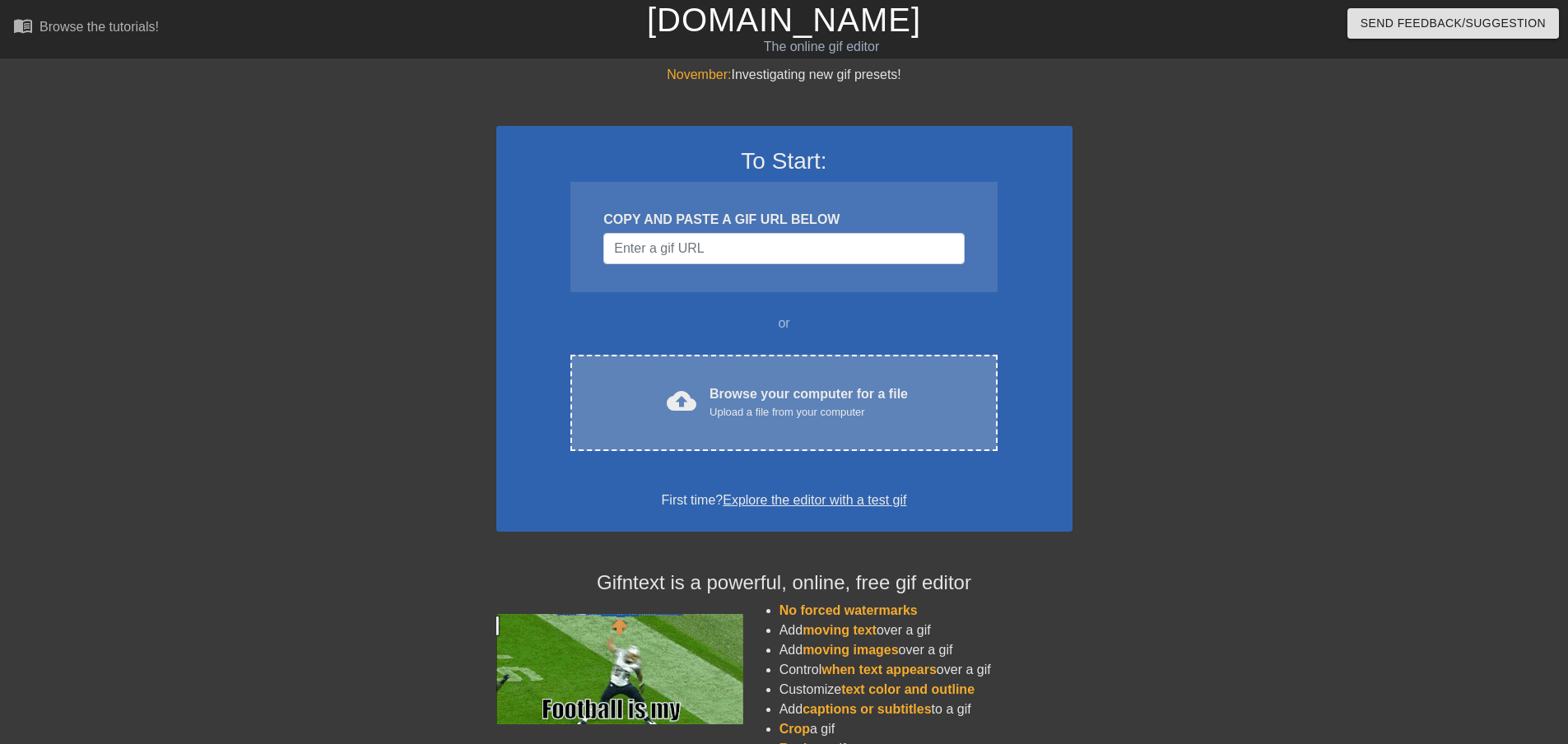
click at [784, 416] on div "Upload a file from your computer" at bounding box center [808, 413] width 198 height 17
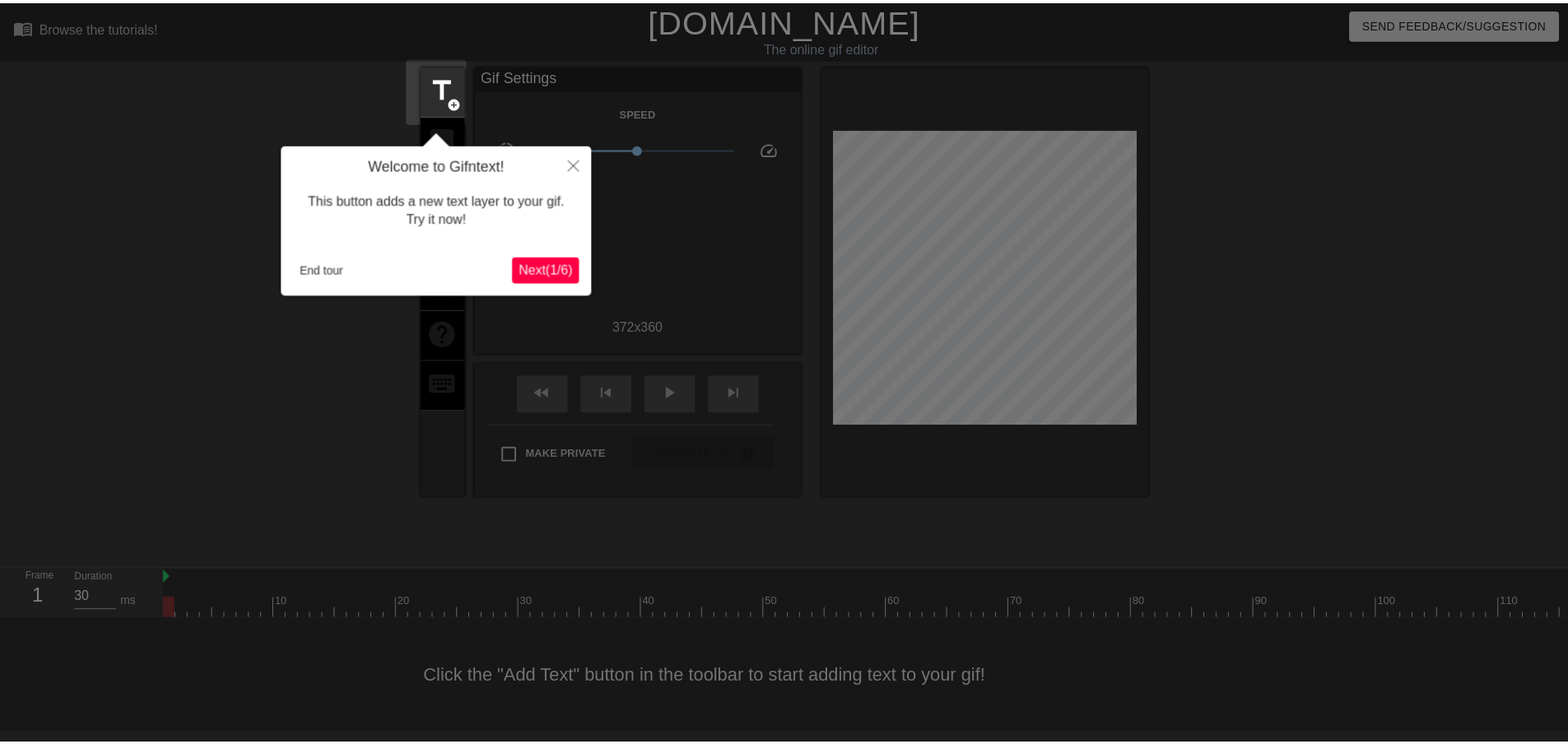
scroll to position [2, 0]
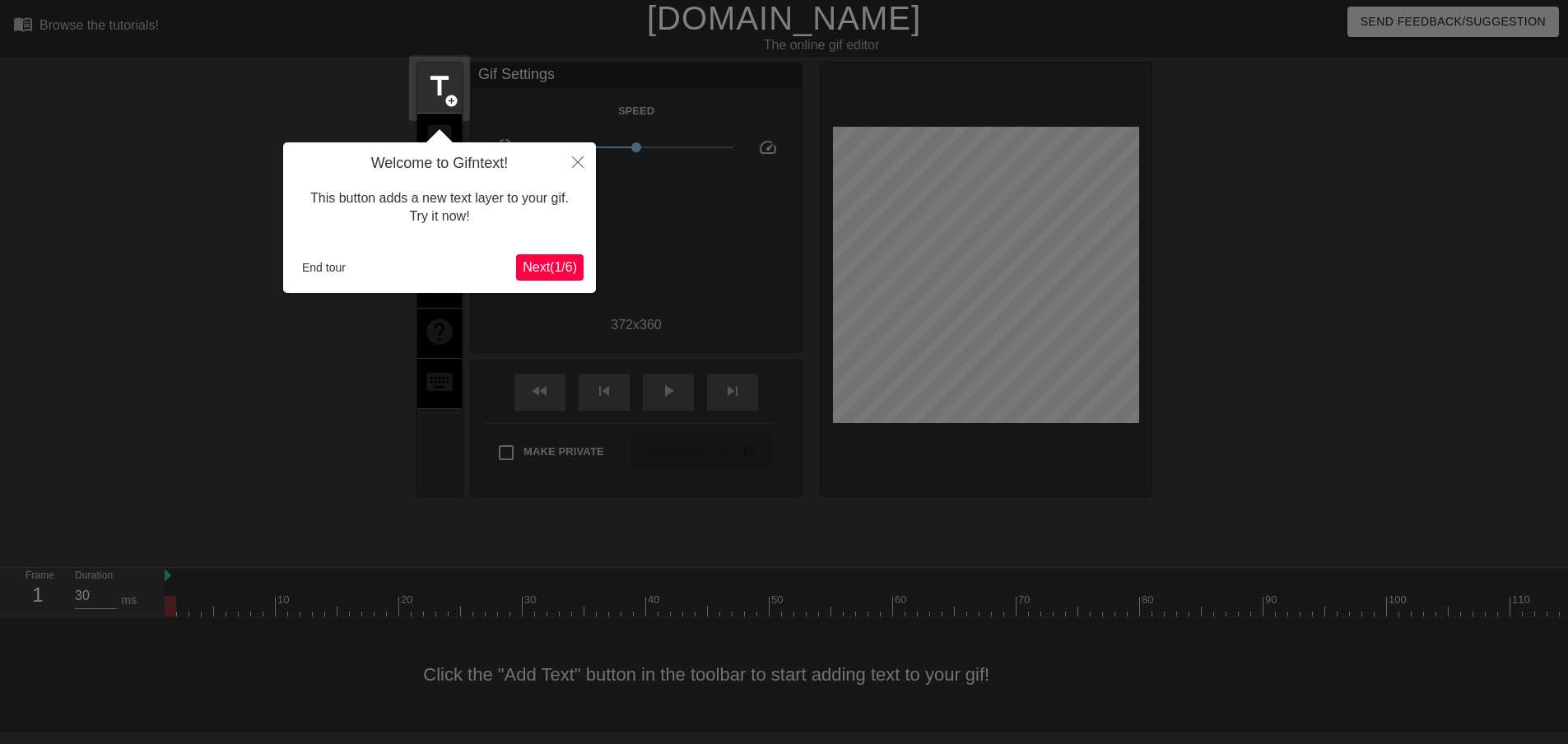
click at [554, 271] on span "Next ( 1 / 6 )" at bounding box center [549, 267] width 54 height 14
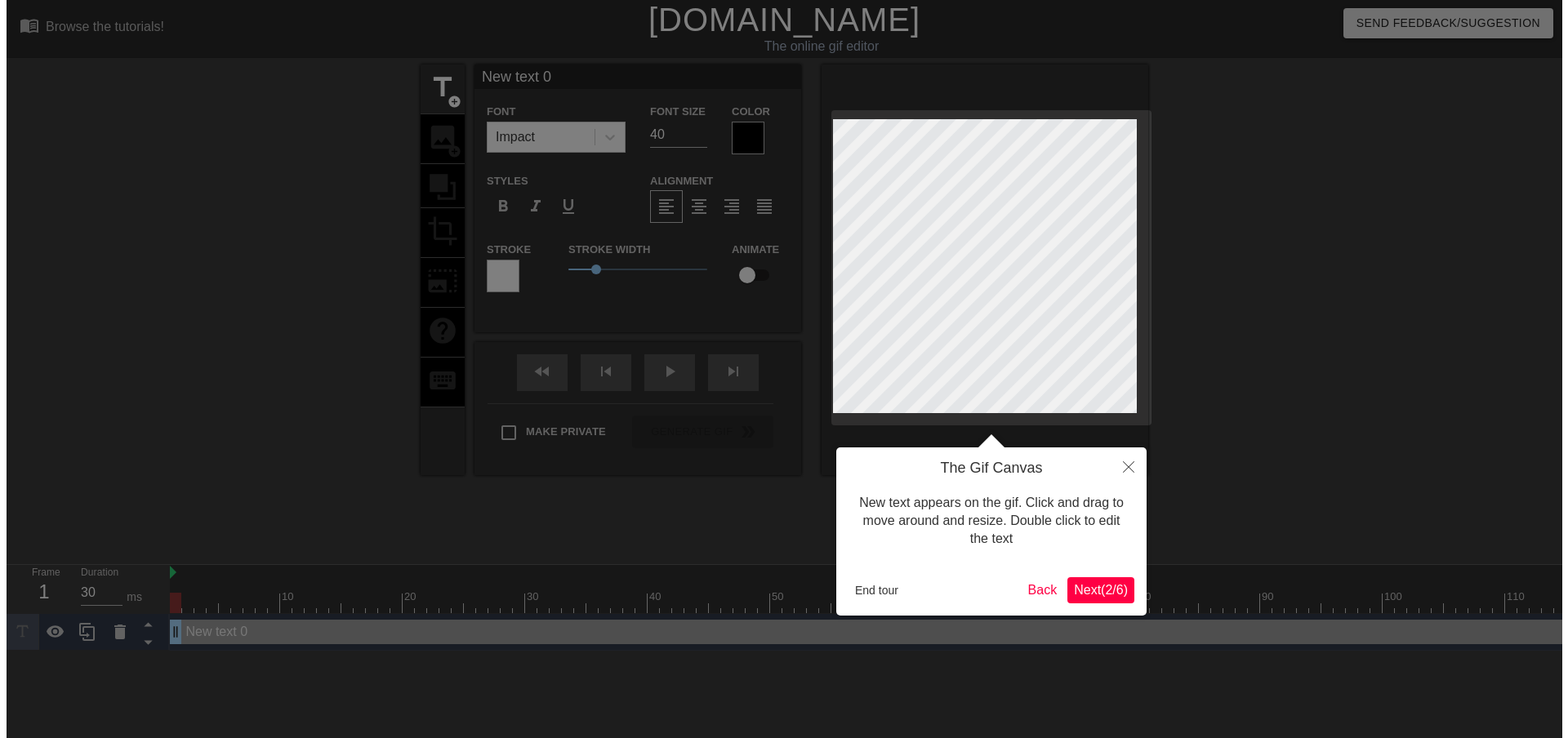
scroll to position [0, 0]
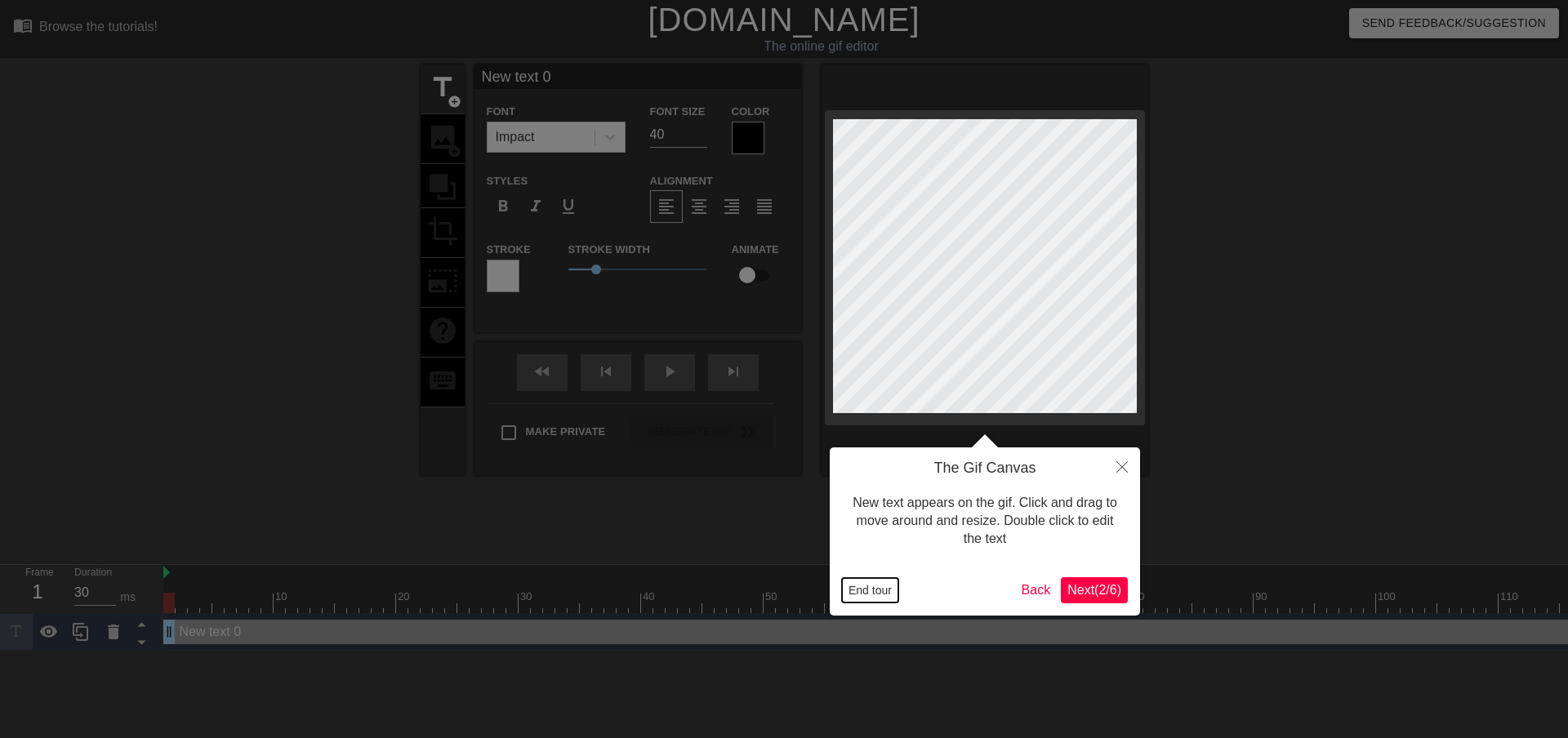
click at [876, 599] on button "End tour" at bounding box center [870, 591] width 56 height 25
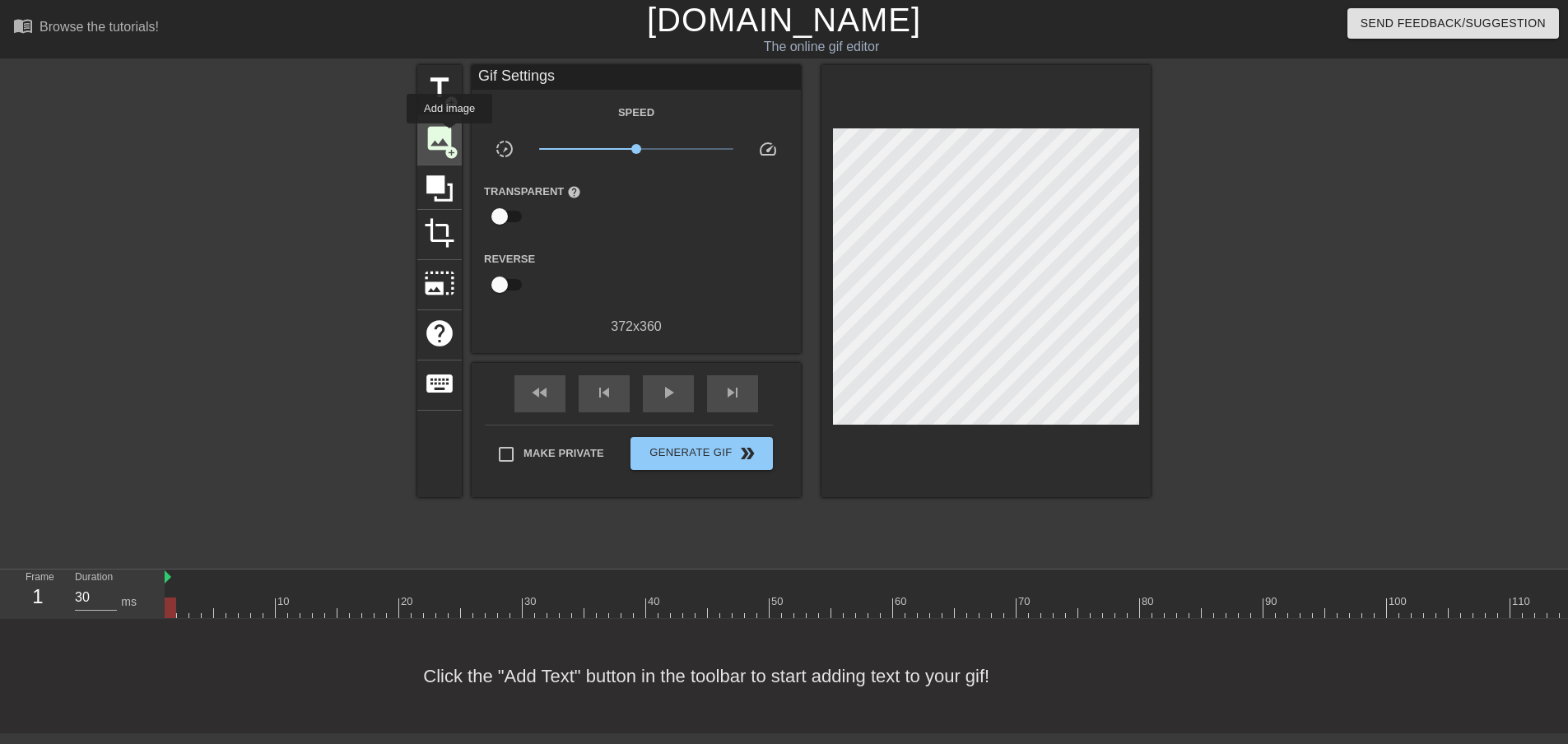
click at [449, 135] on span "image" at bounding box center [439, 139] width 32 height 32
click at [446, 156] on span "add_circle" at bounding box center [451, 152] width 14 height 14
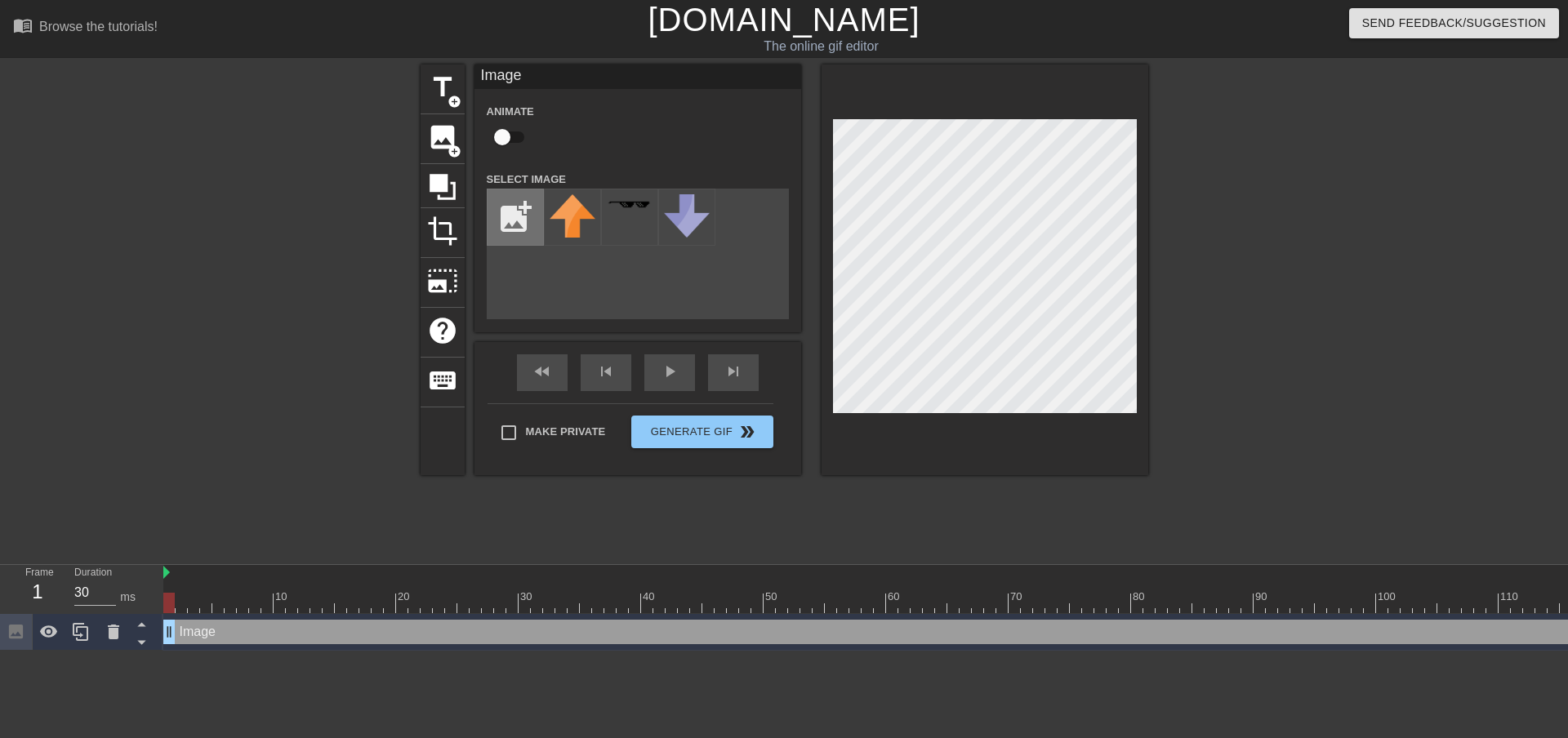
click at [530, 217] on input "file" at bounding box center [515, 217] width 55 height 55
type input "C:\fakepath\vintik.png"
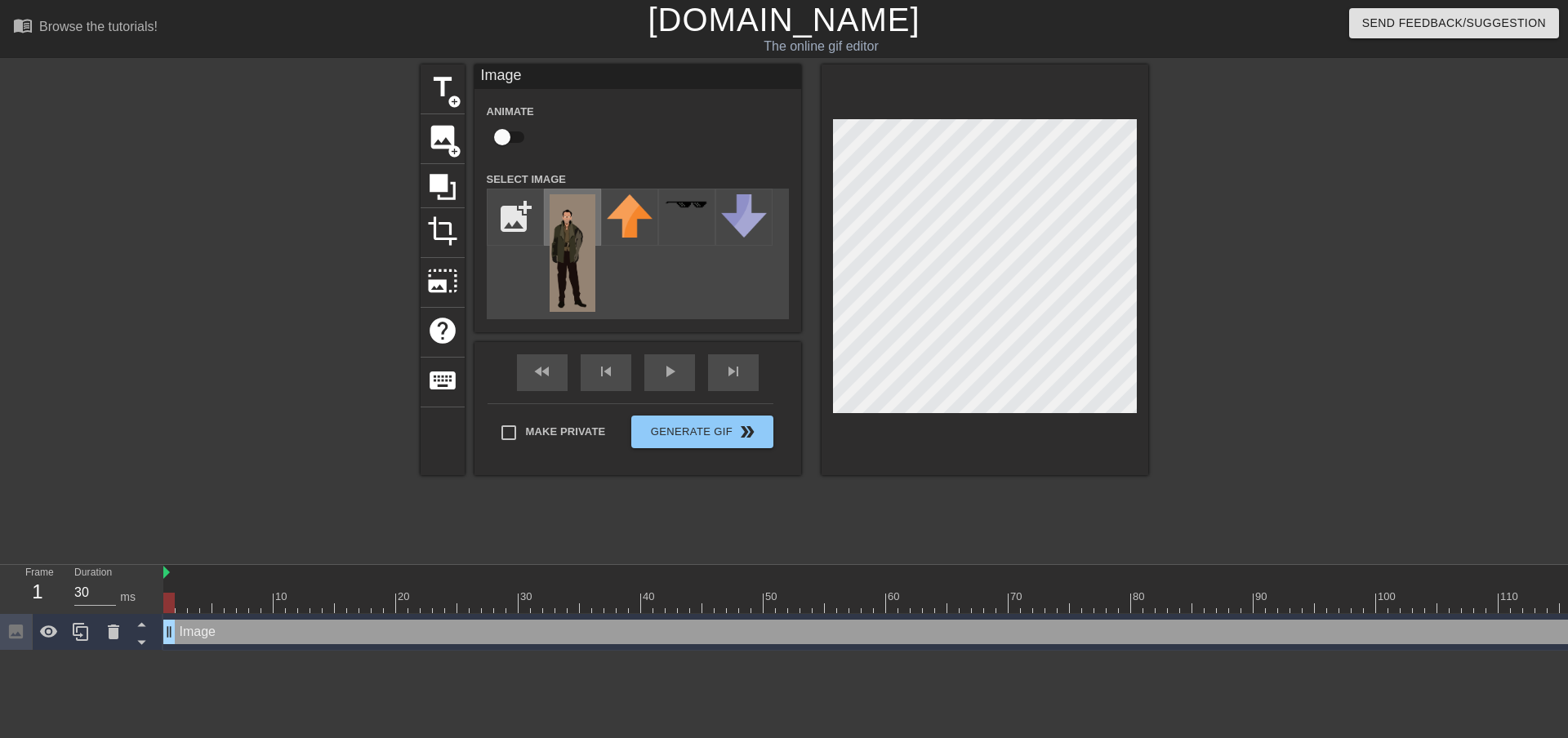
click at [561, 268] on img at bounding box center [573, 253] width 46 height 118
drag, startPoint x: 1271, startPoint y: 231, endPoint x: 1255, endPoint y: 231, distance: 16.0
click at [1270, 231] on div at bounding box center [1290, 309] width 245 height 490
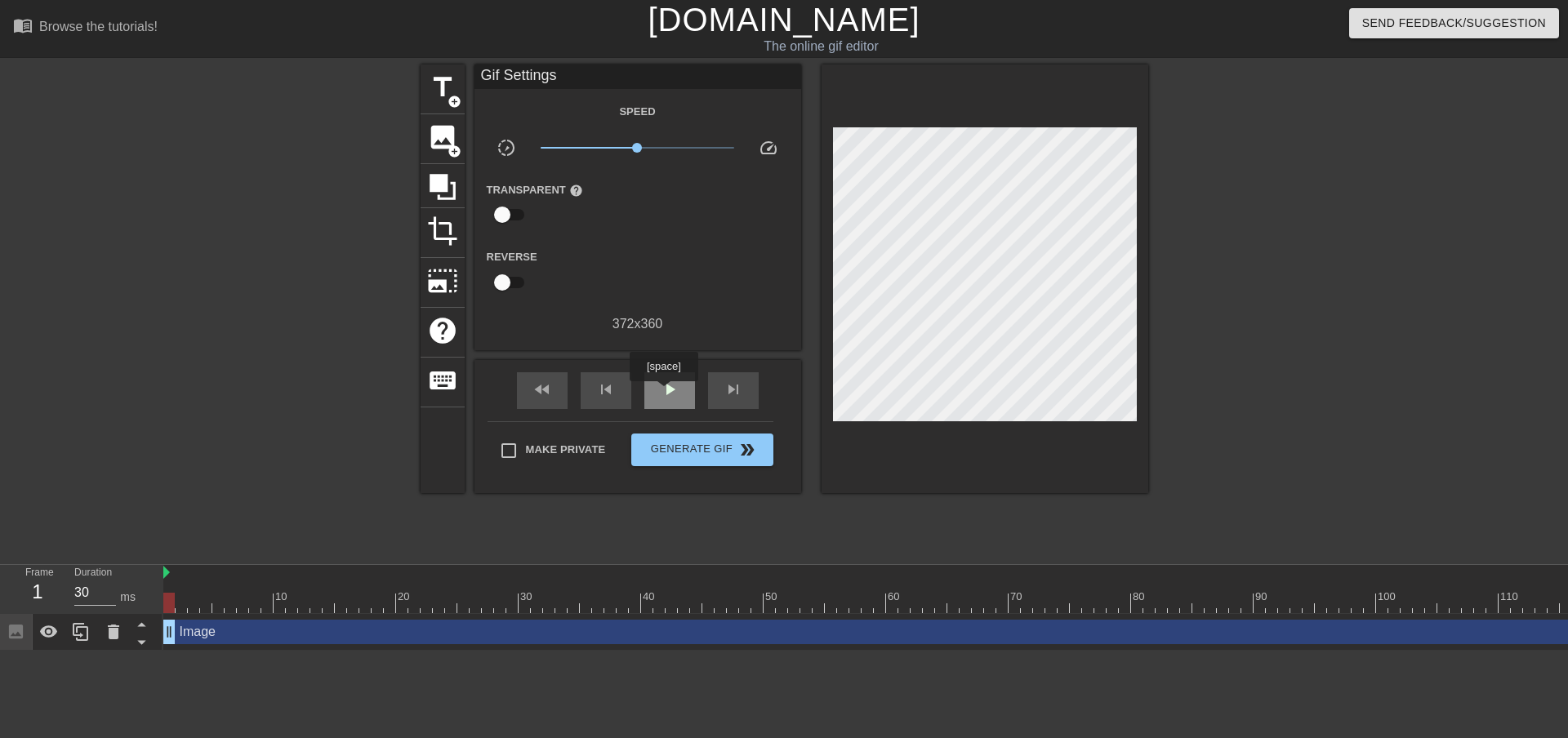
click at [663, 393] on span "play_arrow" at bounding box center [670, 390] width 20 height 20
click at [865, 166] on div "title add_circle image add_circle crop photo_size_select_large help keyboard Gi…" at bounding box center [784, 278] width 728 height 428
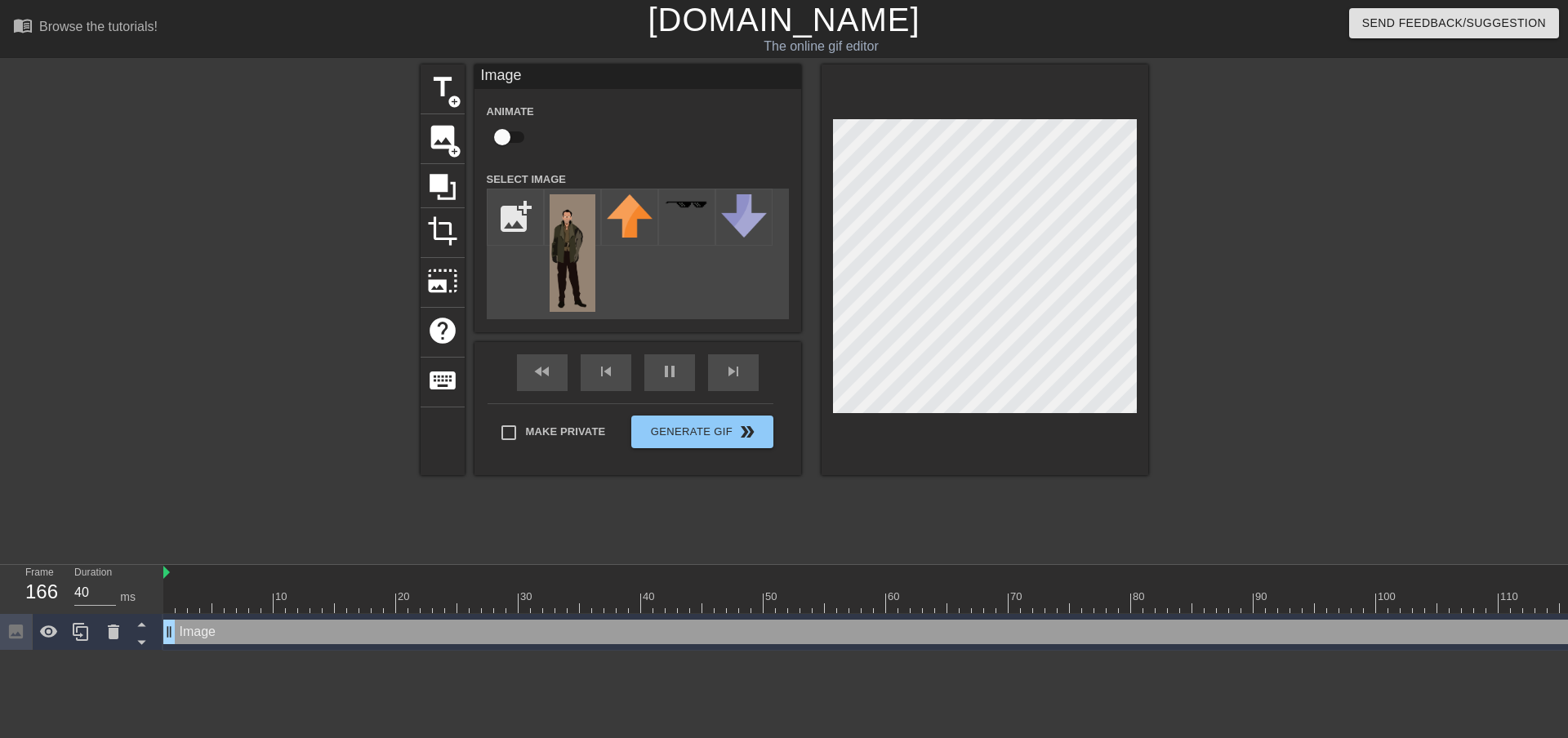
click at [1326, 224] on div at bounding box center [1290, 309] width 245 height 490
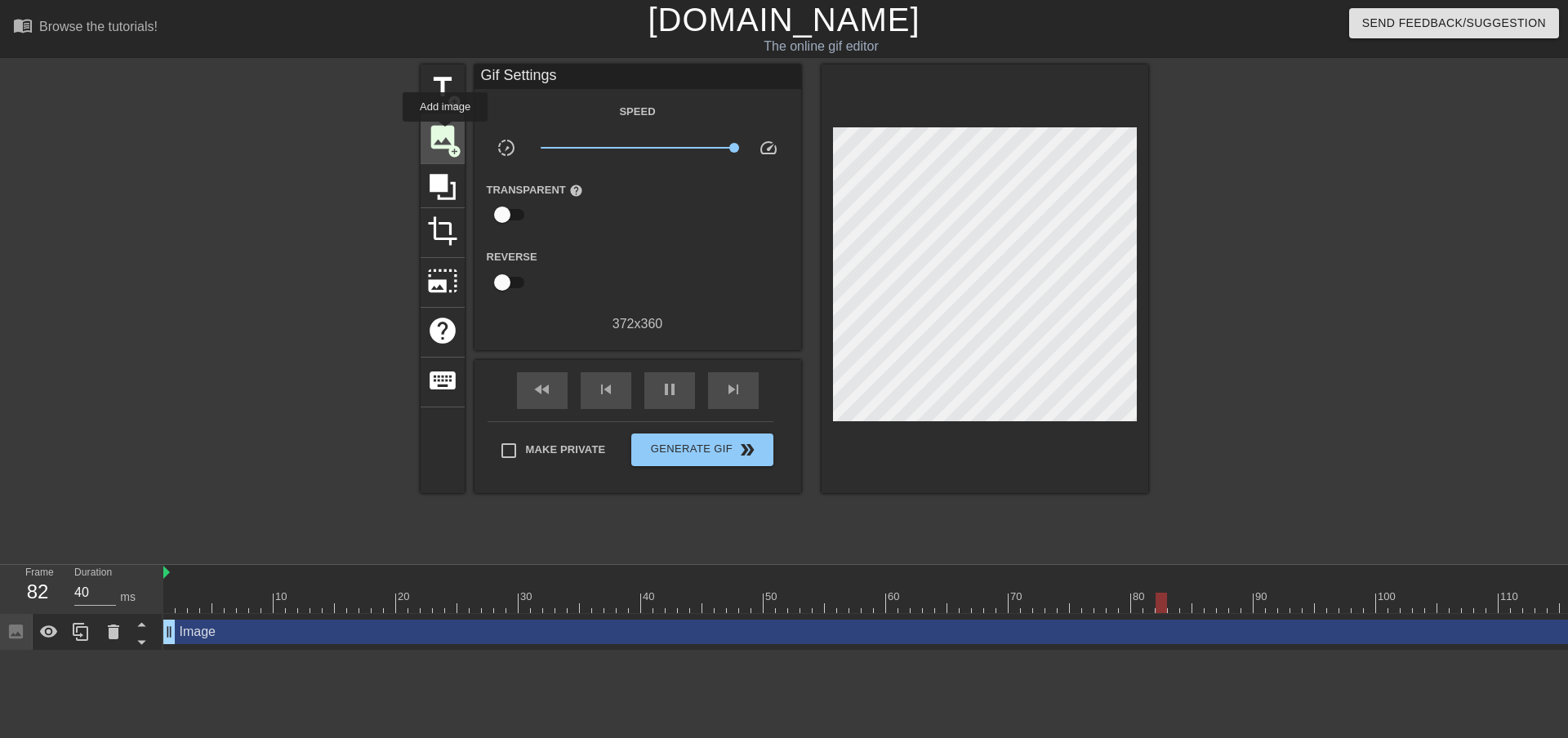
click at [445, 133] on span "image" at bounding box center [442, 138] width 31 height 31
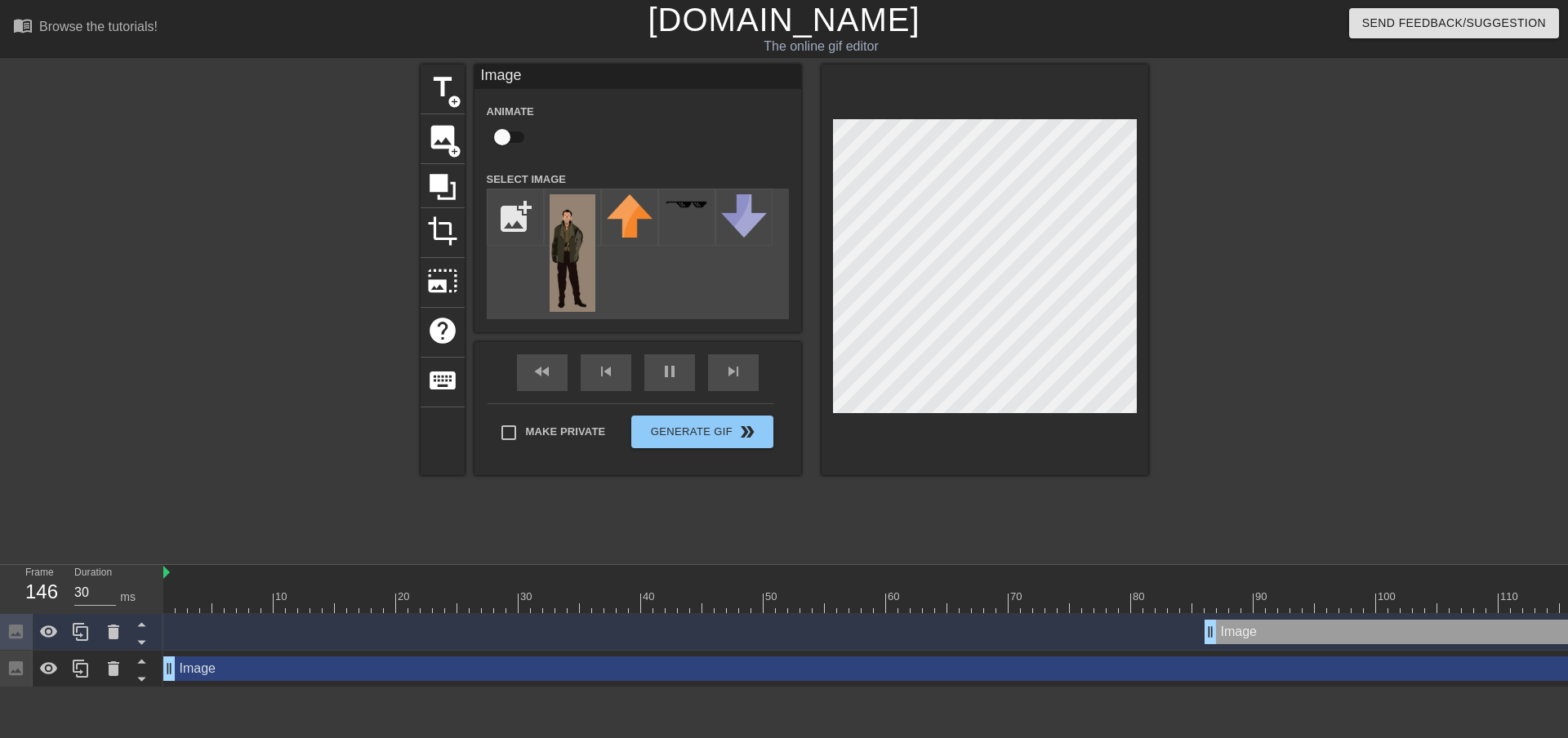
click at [1287, 245] on div at bounding box center [1290, 309] width 245 height 490
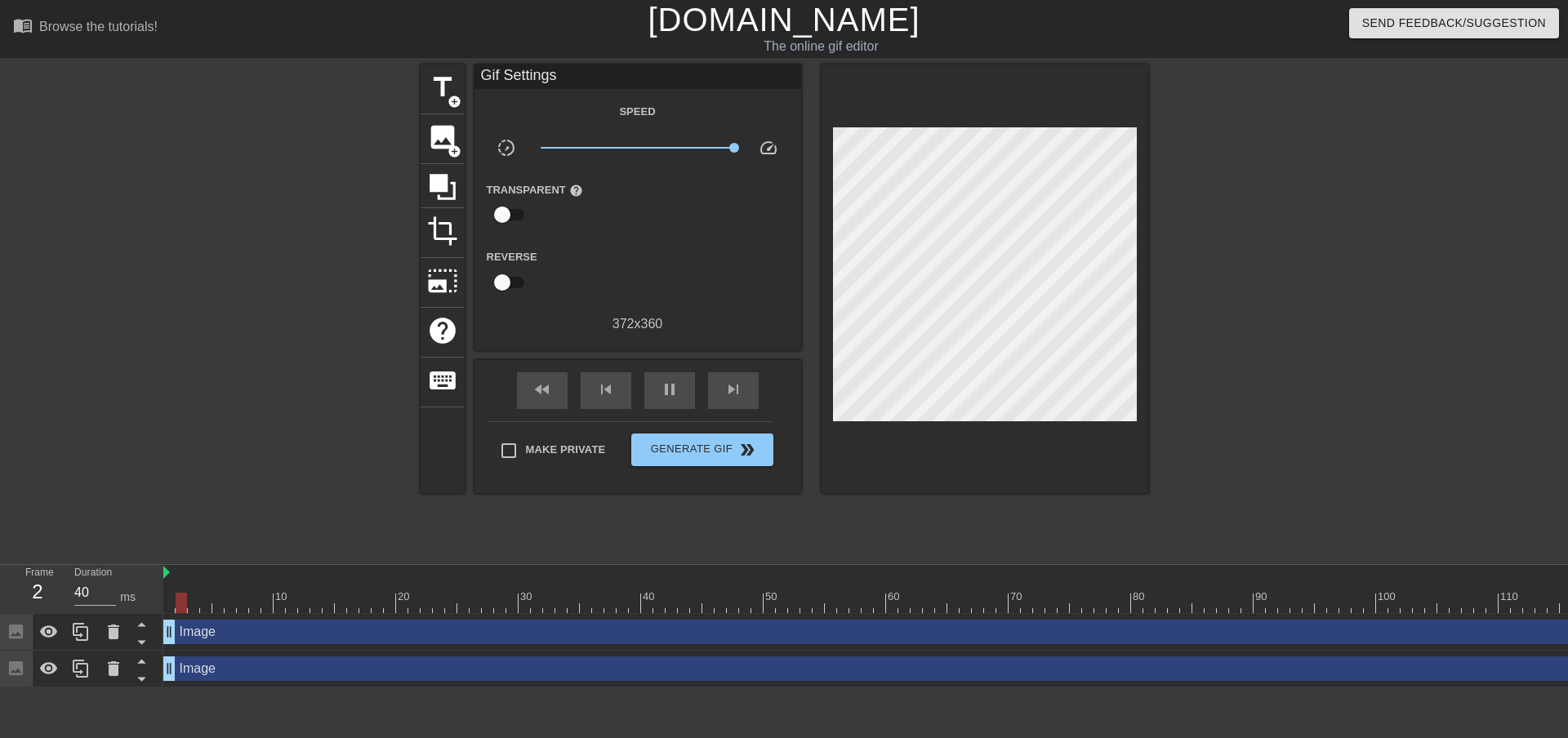
drag, startPoint x: 1212, startPoint y: 628, endPoint x: 0, endPoint y: 695, distance: 1213.9
click at [0, 688] on div "Frame 2 Duration 40 ms 10 20 30 40 50 60 70 80 90 100 110 120 130 140 150" at bounding box center [784, 626] width 1568 height 123
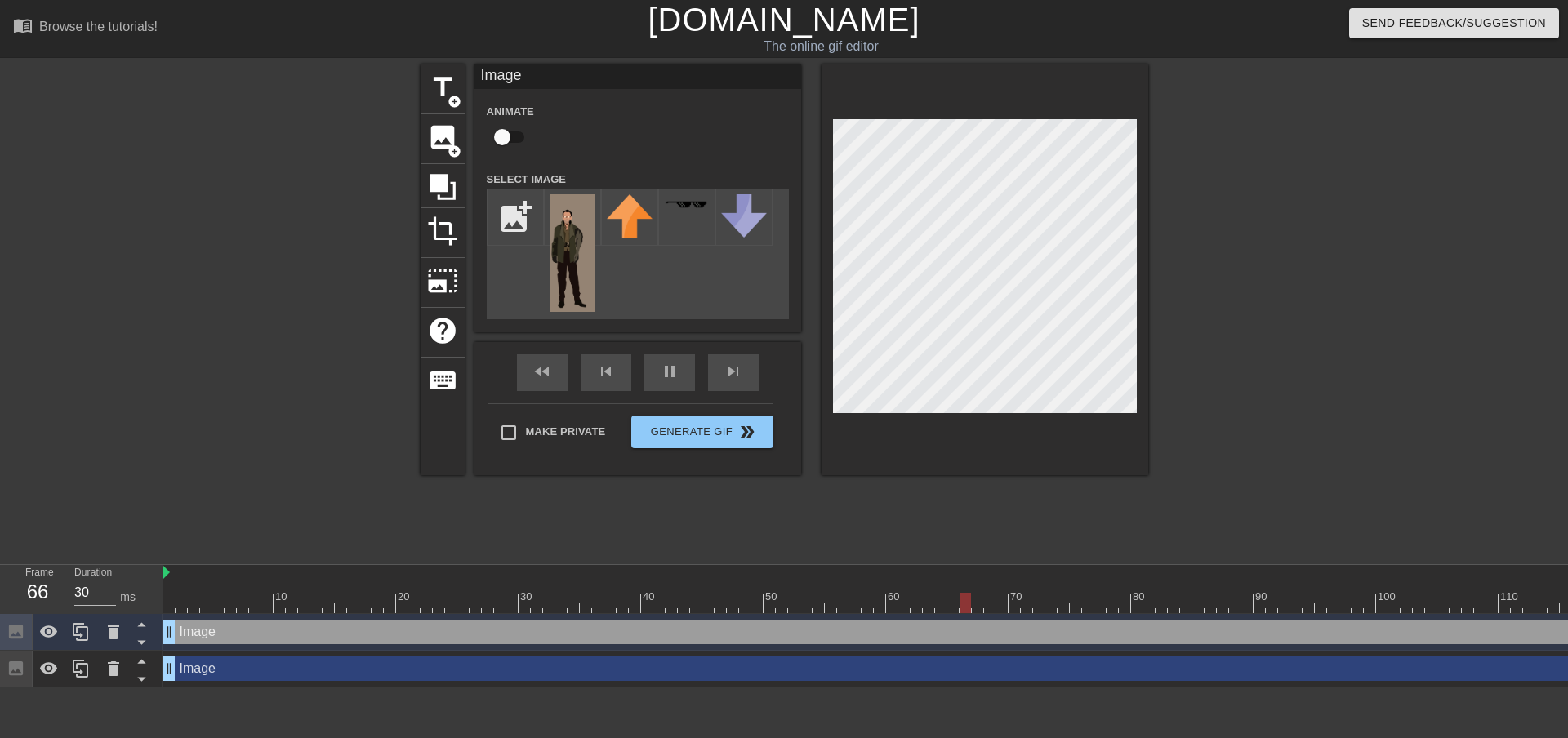
click at [1307, 295] on div at bounding box center [1290, 309] width 245 height 490
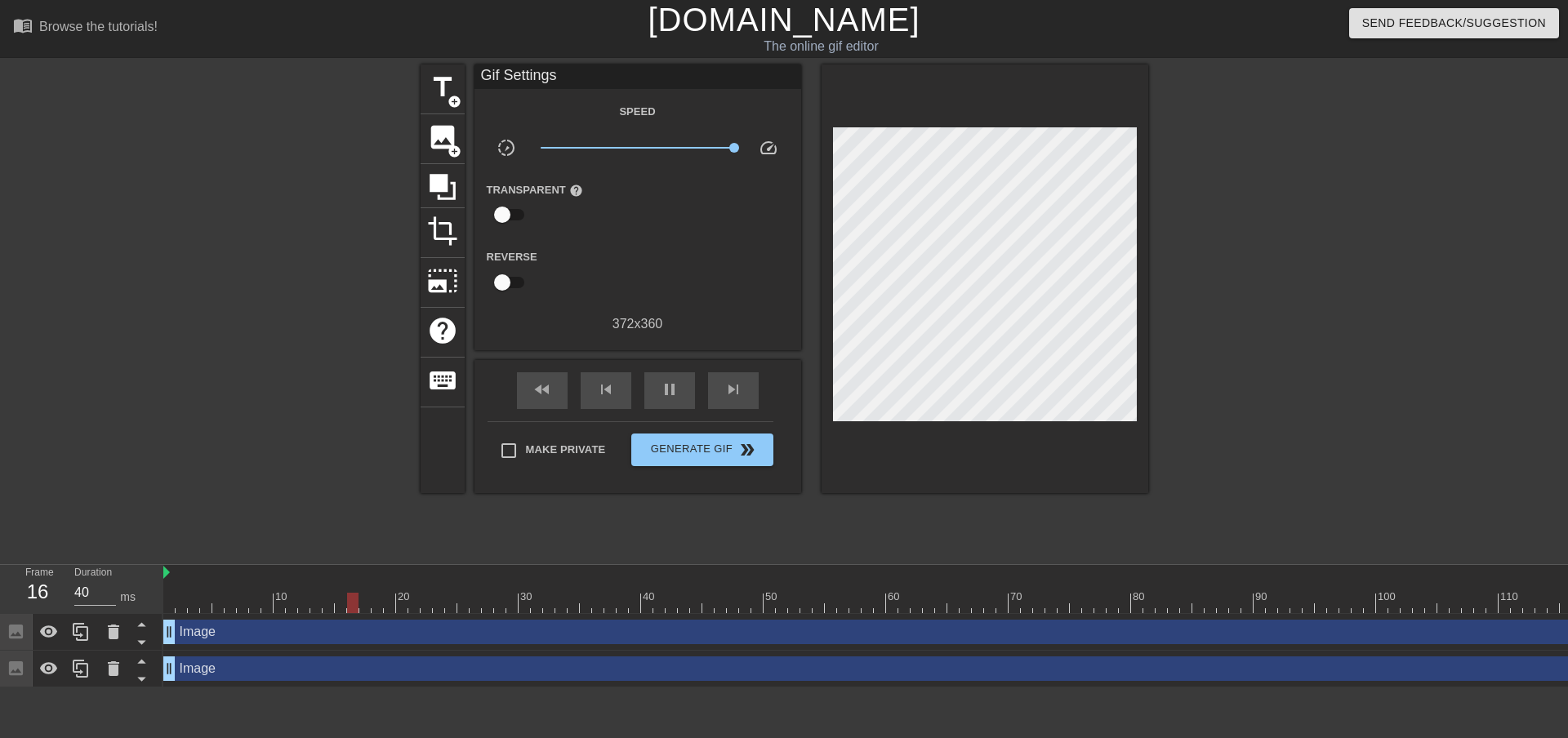
click at [1328, 287] on div at bounding box center [1290, 309] width 245 height 490
type input "30"
click at [739, 460] on button "Generate Gif double_arrow" at bounding box center [701, 450] width 141 height 33
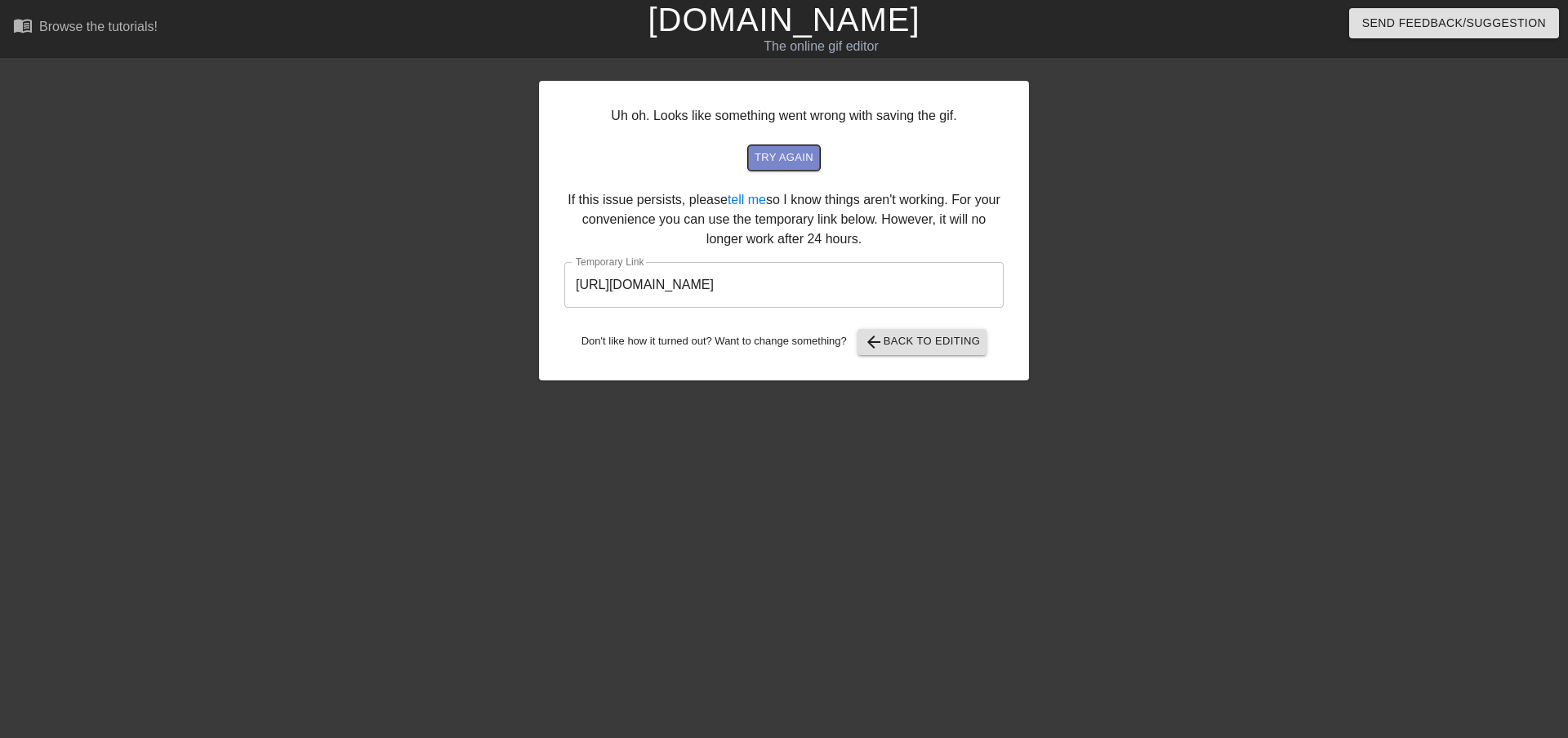
click at [796, 169] on button "try again" at bounding box center [784, 157] width 72 height 26
